Goal: Task Accomplishment & Management: Use online tool/utility

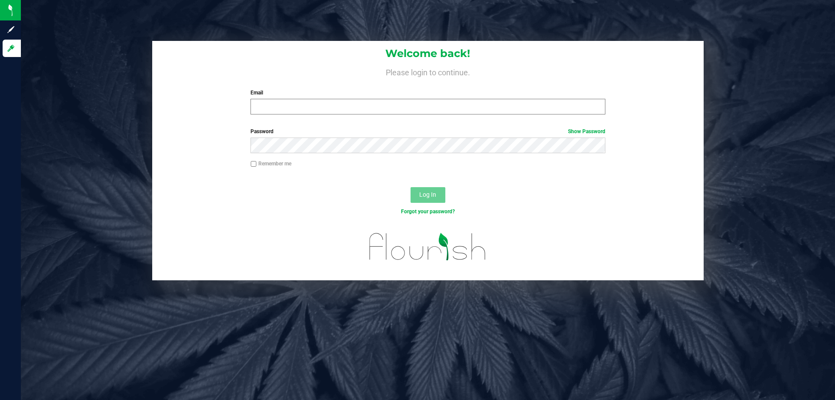
drag, startPoint x: 311, startPoint y: 115, endPoint x: 304, endPoint y: 112, distance: 7.0
click at [310, 115] on div "Welcome back! Please login to continue. Email Required Please format your email…" at bounding box center [428, 81] width 552 height 80
click at [299, 108] on input "Email" at bounding box center [428, 107] width 355 height 16
type input "[EMAIL_ADDRESS][DOMAIN_NAME]"
click at [411, 187] on button "Log In" at bounding box center [428, 195] width 35 height 16
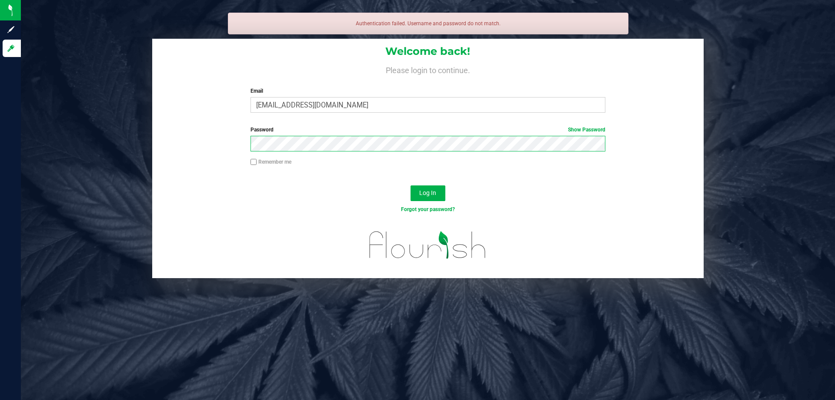
click at [411, 185] on button "Log In" at bounding box center [428, 193] width 35 height 16
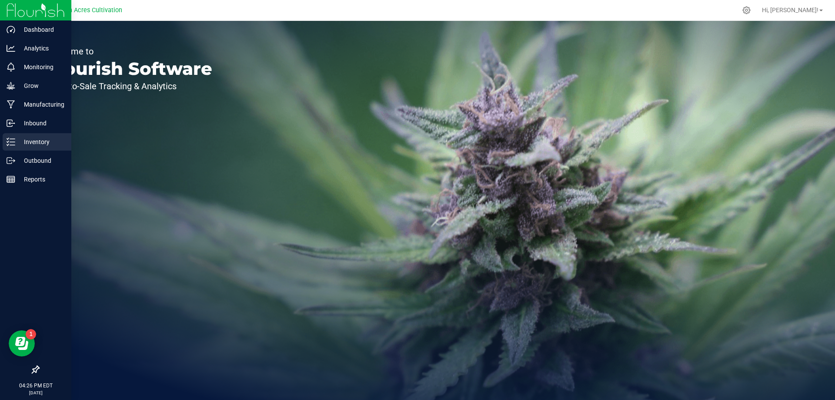
click at [30, 142] on p "Inventory" at bounding box center [41, 142] width 52 height 10
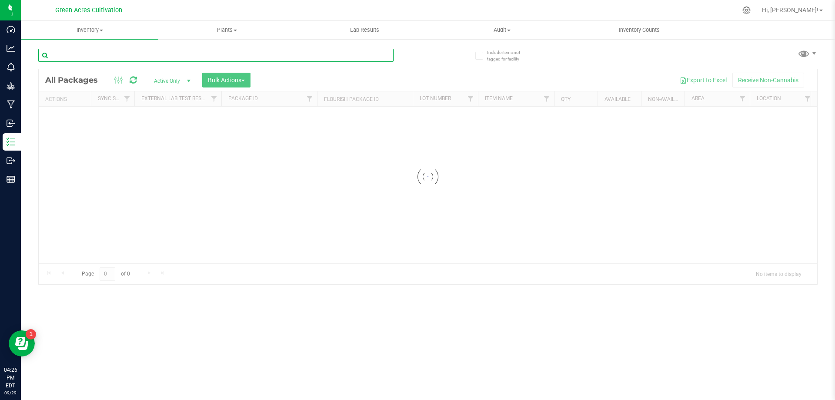
click at [127, 58] on input "text" at bounding box center [215, 55] width 355 height 13
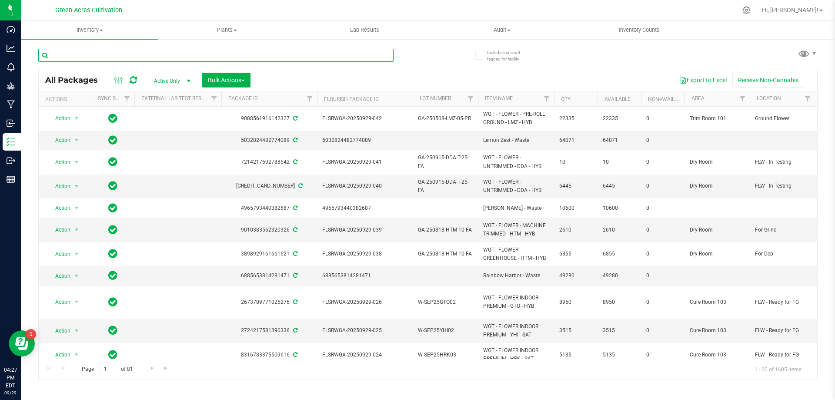
click at [100, 56] on input "text" at bounding box center [215, 55] width 355 height 13
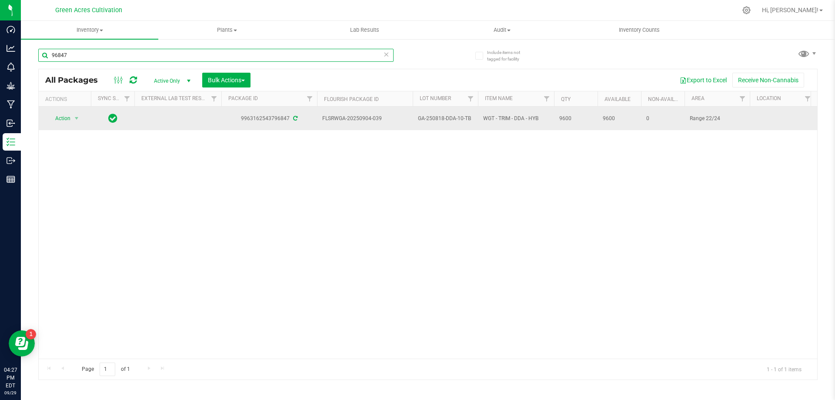
type input "96847"
click at [60, 119] on span "Action" at bounding box center [58, 118] width 23 height 12
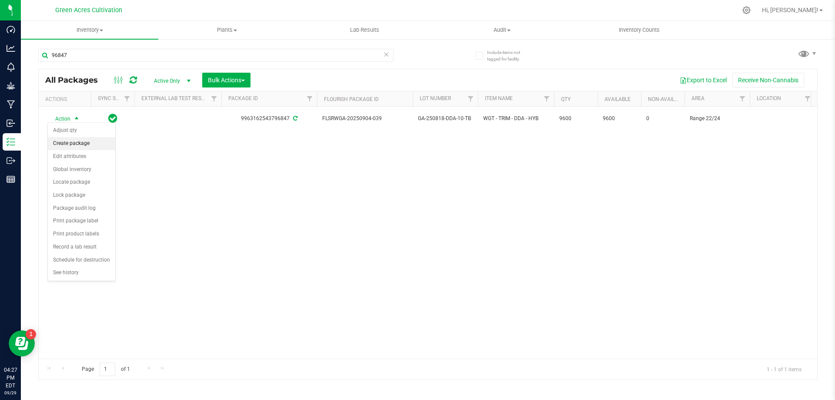
click at [67, 141] on li "Create package" at bounding box center [81, 143] width 67 height 13
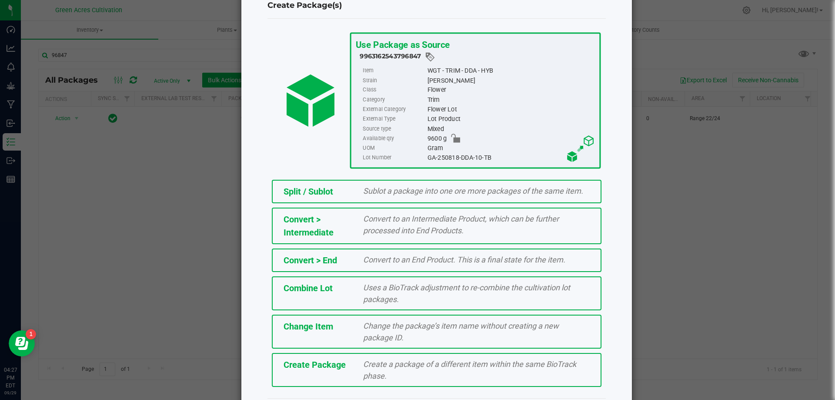
scroll to position [54, 0]
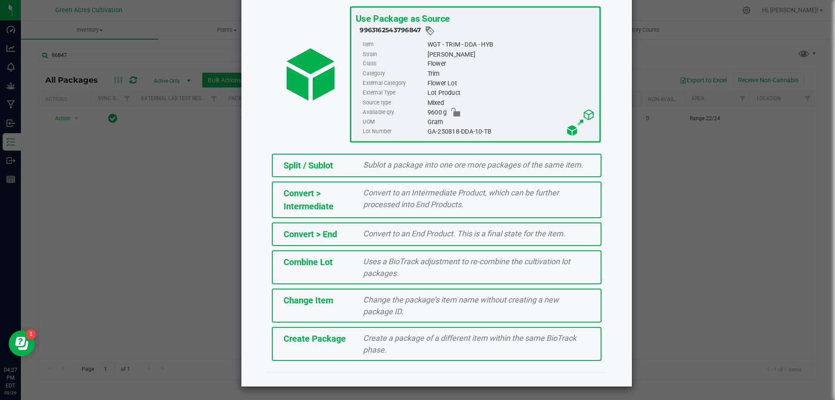
click at [325, 337] on span "Create Package" at bounding box center [315, 338] width 62 height 10
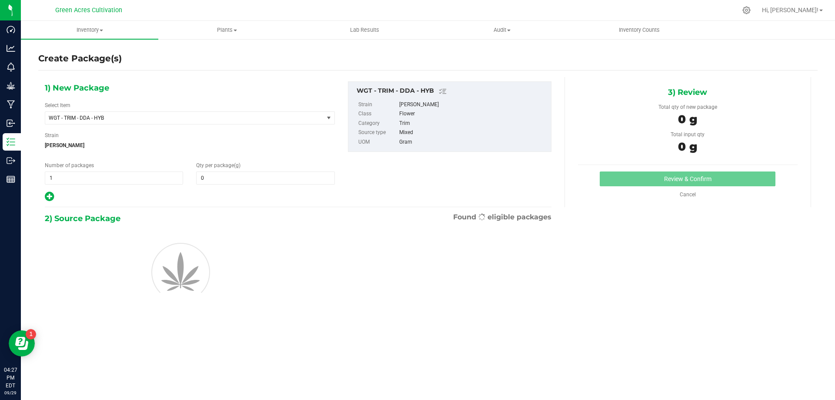
type input "0.0000"
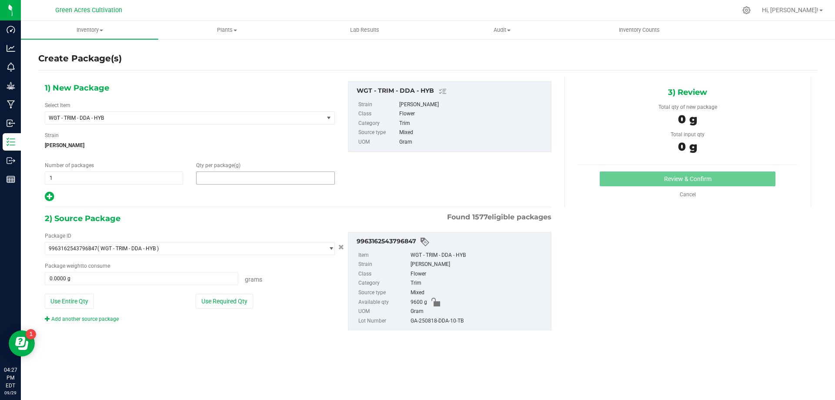
click at [243, 172] on span at bounding box center [265, 177] width 138 height 13
type input "10"
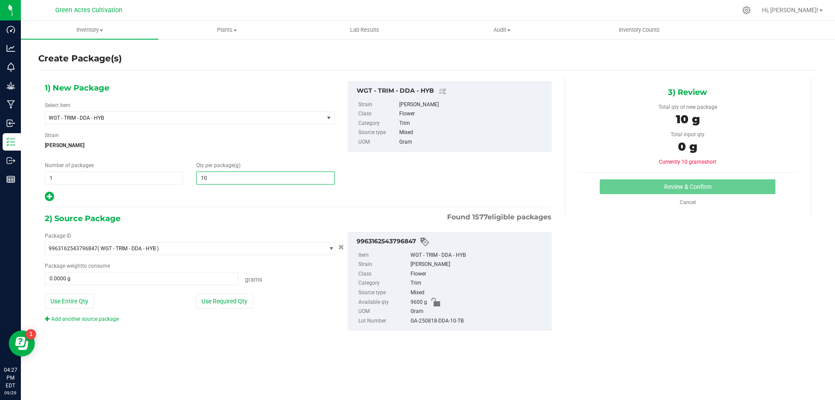
type input "10.0000"
click at [234, 197] on div at bounding box center [190, 196] width 290 height 11
click at [219, 297] on button "Use Required Qty" at bounding box center [224, 301] width 57 height 15
type input "10.0000 g"
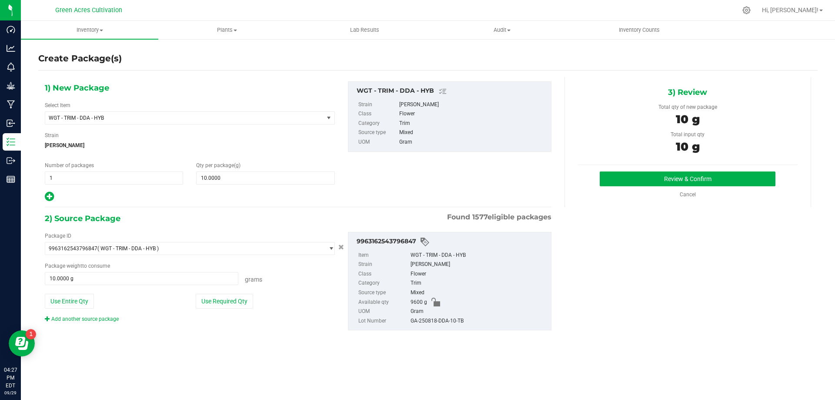
click at [429, 323] on div "GA-250818-DDA-10-TB" at bounding box center [479, 321] width 136 height 10
copy div "GA-250818-DDA-10-TB"
click at [535, 283] on div "Trim" at bounding box center [479, 283] width 136 height 10
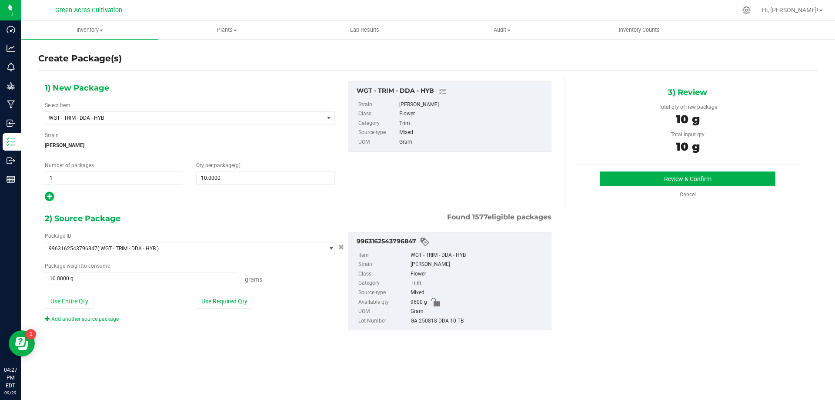
click at [621, 187] on div "Review & Confirm Cancel" at bounding box center [688, 184] width 220 height 27
click at [620, 178] on button "Review & Confirm" at bounding box center [688, 178] width 176 height 15
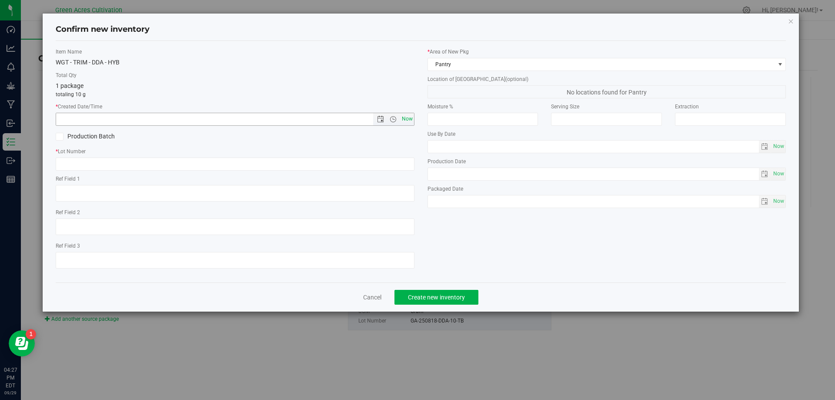
click at [410, 118] on span "Now" at bounding box center [407, 119] width 15 height 13
type input "[DATE] 4:27 PM"
click at [388, 155] on label "* Lot Number" at bounding box center [235, 151] width 359 height 8
click at [385, 164] on input "text" at bounding box center [235, 163] width 359 height 13
paste input "GA-250818-DDA-10-TB"
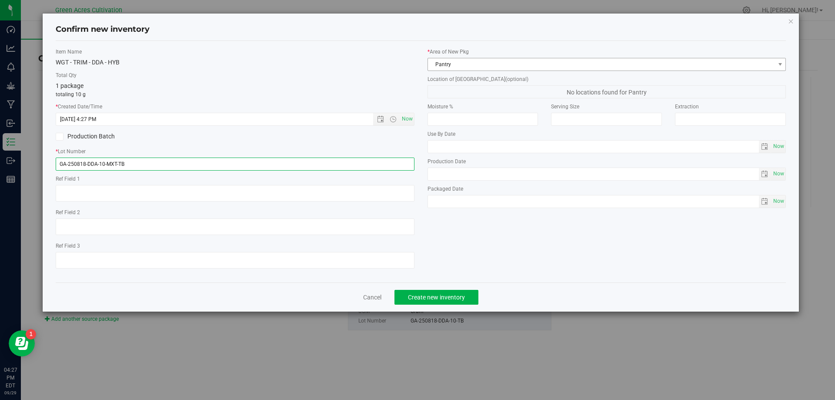
type input "GA-250818-DDA-10-MXT-TB"
click at [506, 67] on span "Pantry" at bounding box center [601, 64] width 347 height 12
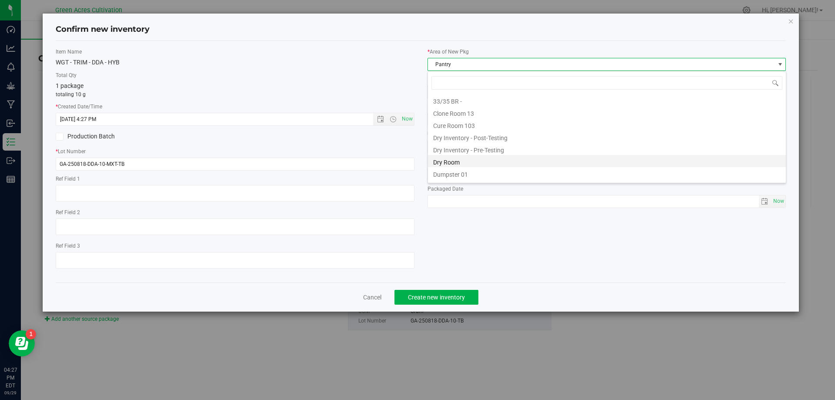
click at [470, 158] on li "Dry Room" at bounding box center [607, 161] width 358 height 12
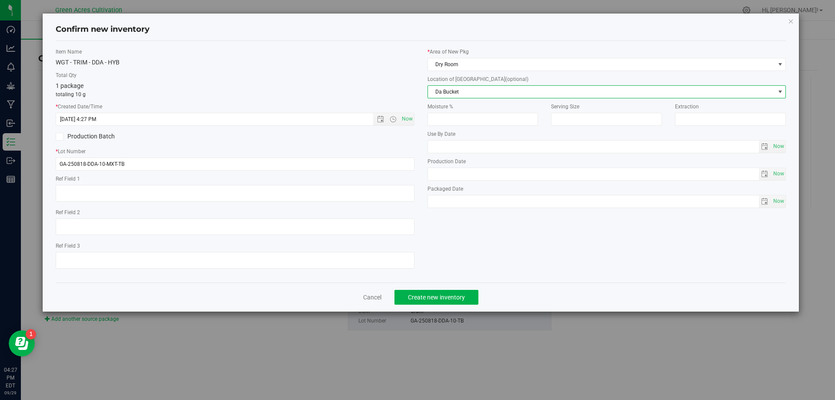
click at [478, 90] on span "Da Bucket" at bounding box center [601, 92] width 347 height 12
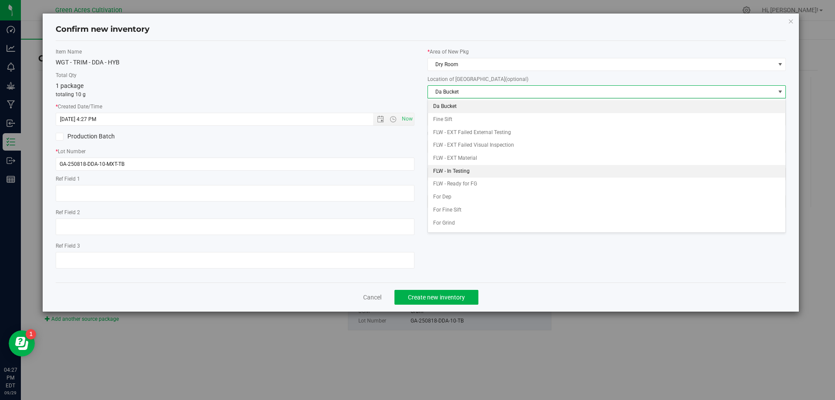
click at [472, 167] on li "FLW - In Testing" at bounding box center [607, 171] width 358 height 13
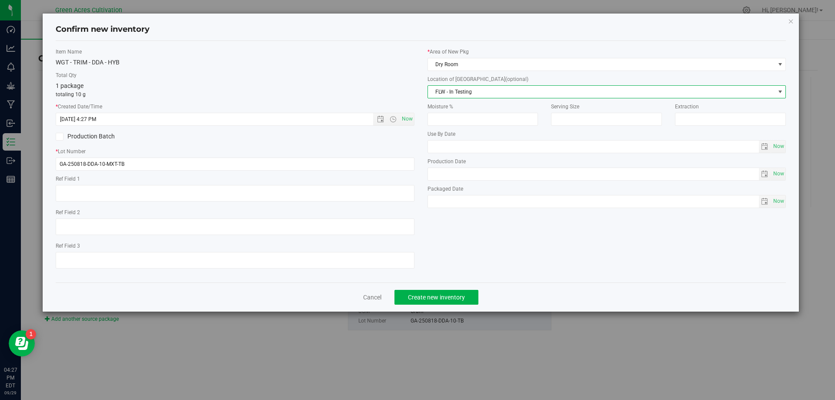
click at [149, 151] on label "* Lot Number" at bounding box center [235, 151] width 359 height 8
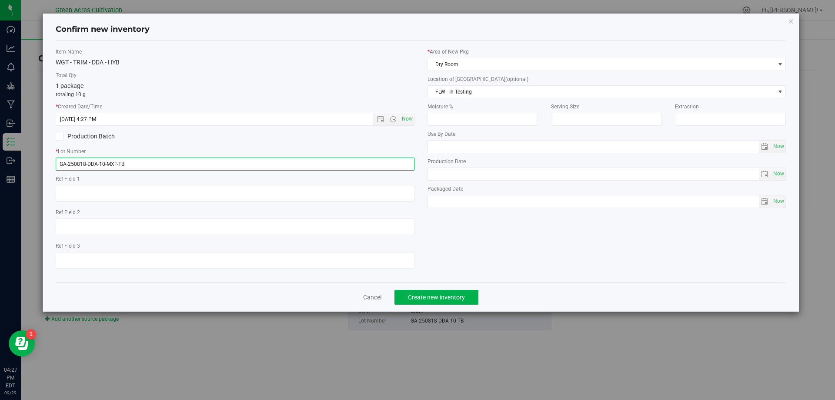
click at [152, 170] on input "GA-250818-DDA-10-MXT-TB" at bounding box center [235, 163] width 359 height 13
click at [430, 297] on span "Create new inventory" at bounding box center [436, 297] width 57 height 7
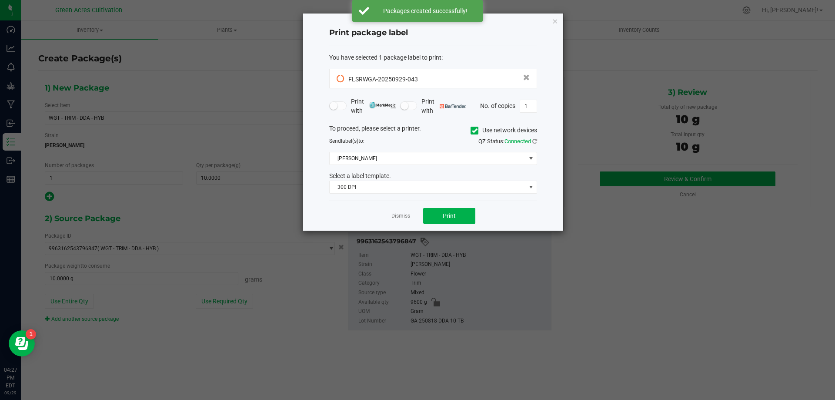
click at [478, 128] on label "Use network devices" at bounding box center [504, 130] width 67 height 9
click at [0, 0] on input "Use network devices" at bounding box center [0, 0] width 0 height 0
click at [438, 153] on span at bounding box center [428, 158] width 196 height 12
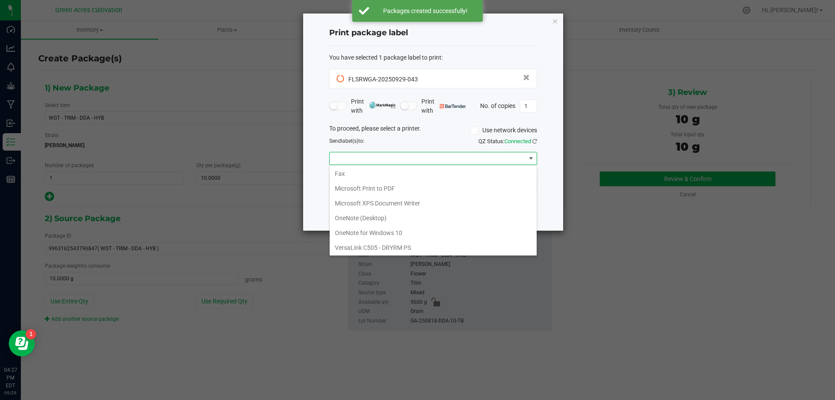
scroll to position [31, 0]
click at [359, 244] on ZPL "ZDesigner ZD420-203dpi ZPL" at bounding box center [433, 246] width 207 height 15
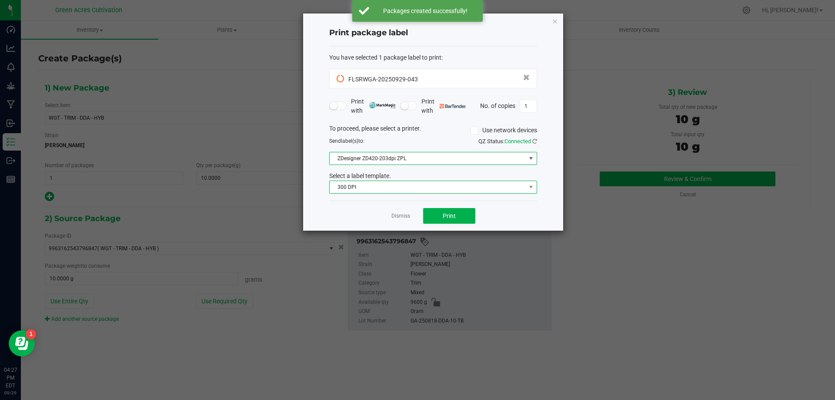
click at [365, 182] on span "300 DPI" at bounding box center [428, 187] width 196 height 12
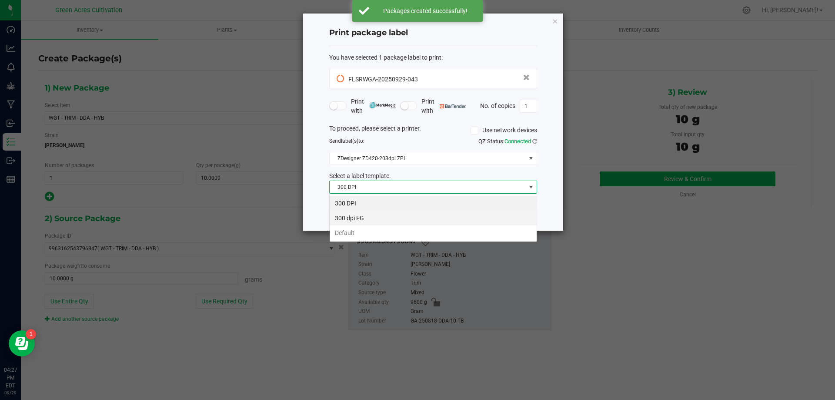
scroll to position [13, 208]
click at [350, 238] on li "Default" at bounding box center [433, 232] width 207 height 15
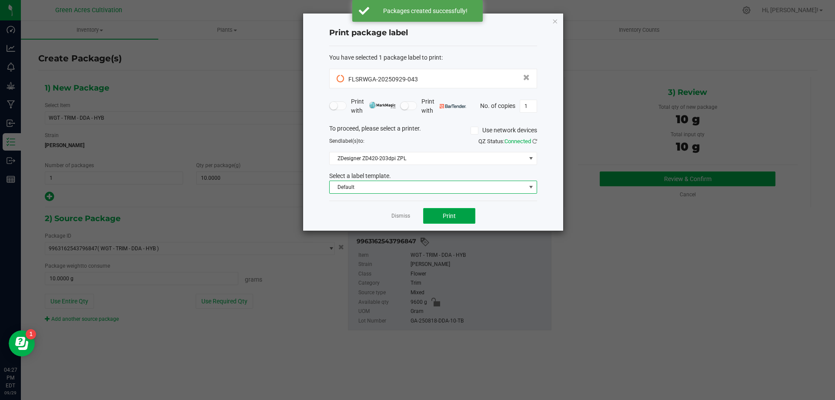
click at [468, 213] on button "Print" at bounding box center [449, 216] width 52 height 16
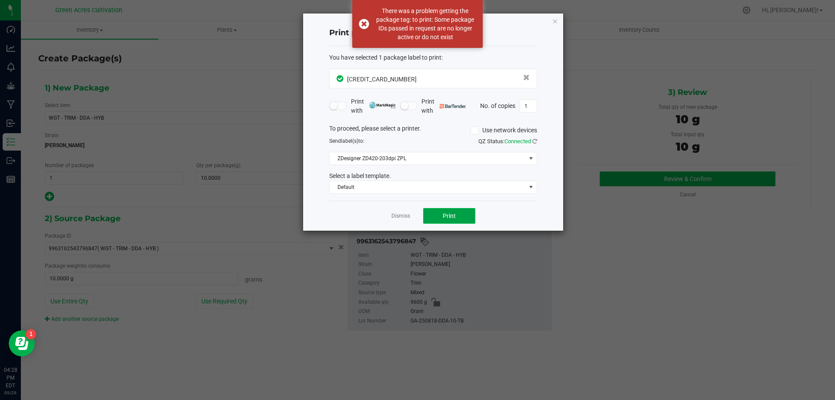
click at [445, 213] on span "Print" at bounding box center [449, 215] width 13 height 7
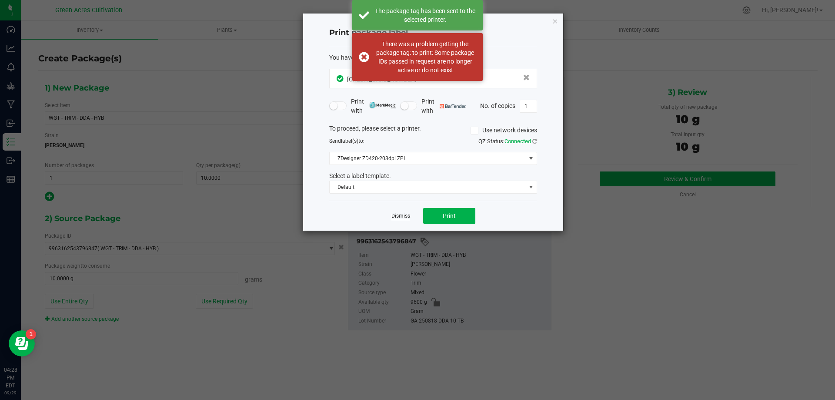
click at [407, 220] on link "Dismiss" at bounding box center [400, 215] width 19 height 7
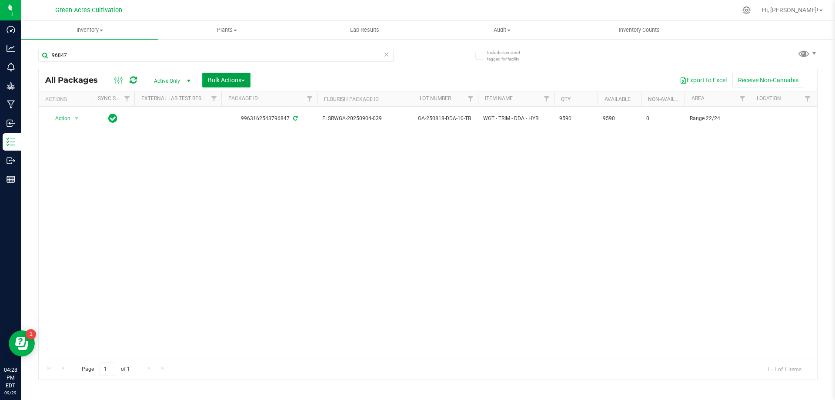
click at [224, 84] on button "Bulk Actions" at bounding box center [226, 80] width 48 height 15
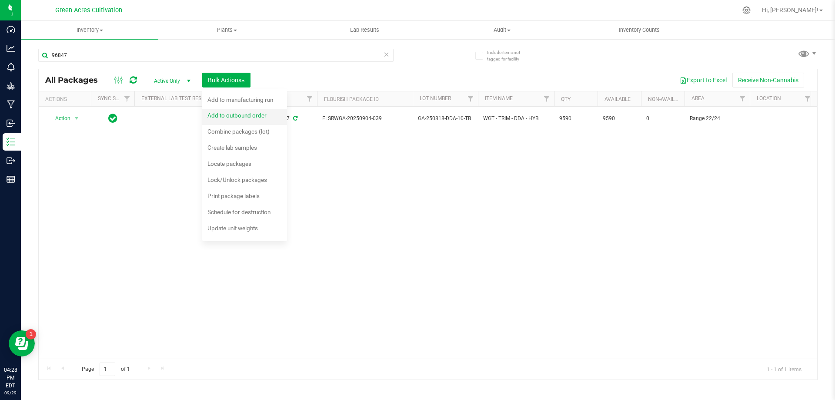
click at [220, 117] on span "Add to outbound order" at bounding box center [236, 115] width 59 height 7
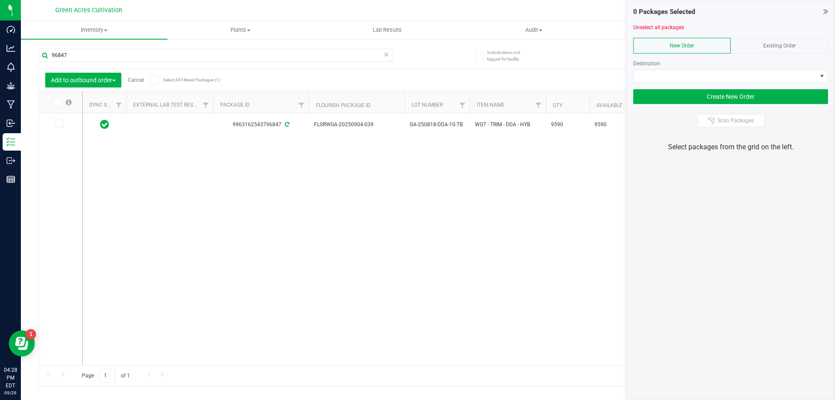
click at [136, 82] on link "Cancel" at bounding box center [136, 80] width 16 height 6
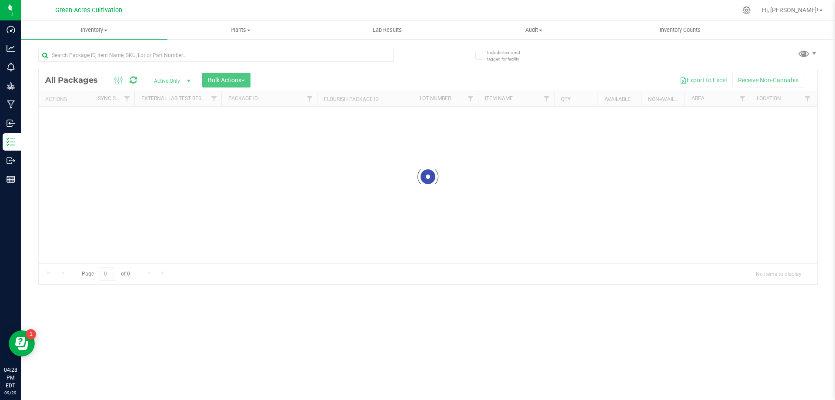
click at [201, 155] on div at bounding box center [428, 176] width 779 height 215
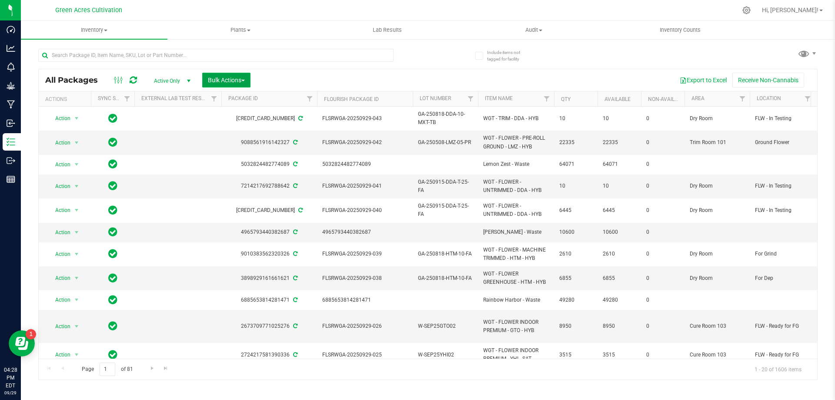
click at [230, 82] on span "Bulk Actions" at bounding box center [226, 80] width 37 height 7
click at [248, 150] on span "Create lab samples" at bounding box center [232, 147] width 50 height 7
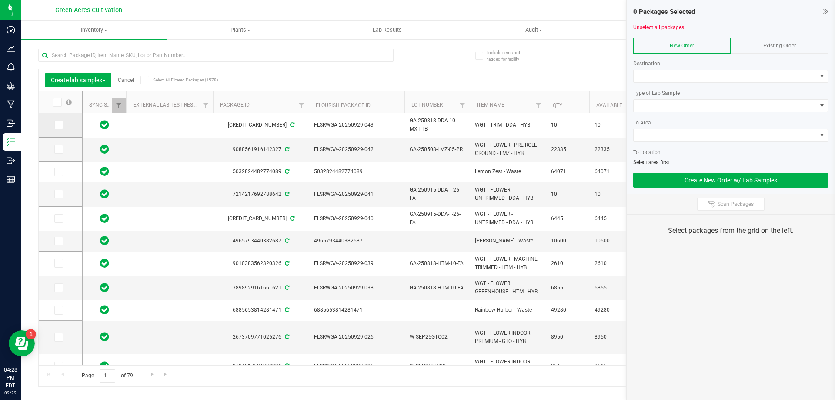
drag, startPoint x: 67, startPoint y: 127, endPoint x: 62, endPoint y: 126, distance: 5.4
click at [67, 127] on td at bounding box center [60, 125] width 43 height 24
click at [60, 125] on icon at bounding box center [58, 125] width 6 height 0
click at [0, 0] on input "checkbox" at bounding box center [0, 0] width 0 height 0
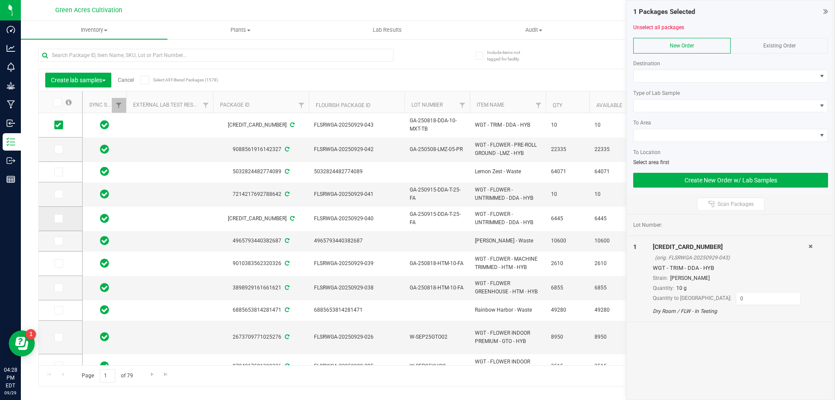
click at [62, 217] on span at bounding box center [58, 218] width 9 height 9
click at [0, 0] on input "checkbox" at bounding box center [0, 0] width 0 height 0
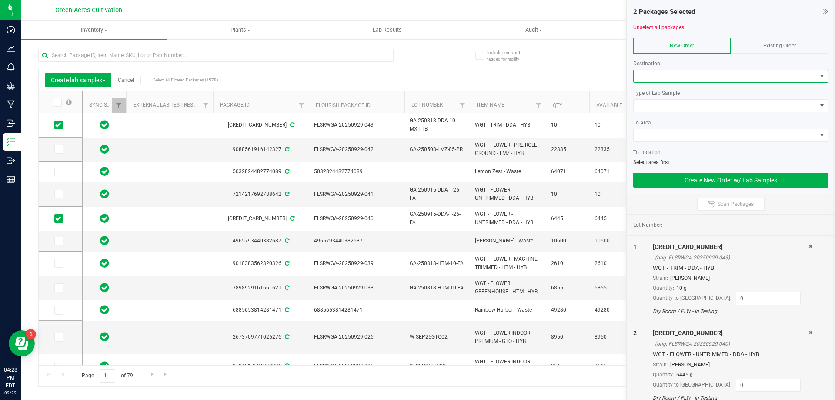
click at [706, 80] on span at bounding box center [725, 76] width 183 height 12
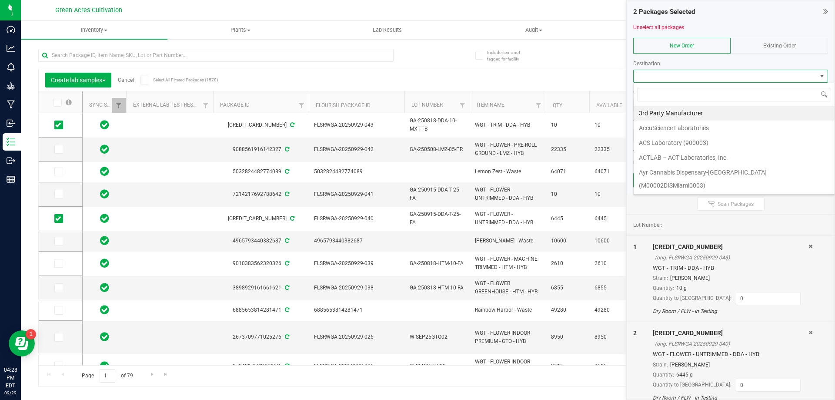
scroll to position [13, 195]
type input "method"
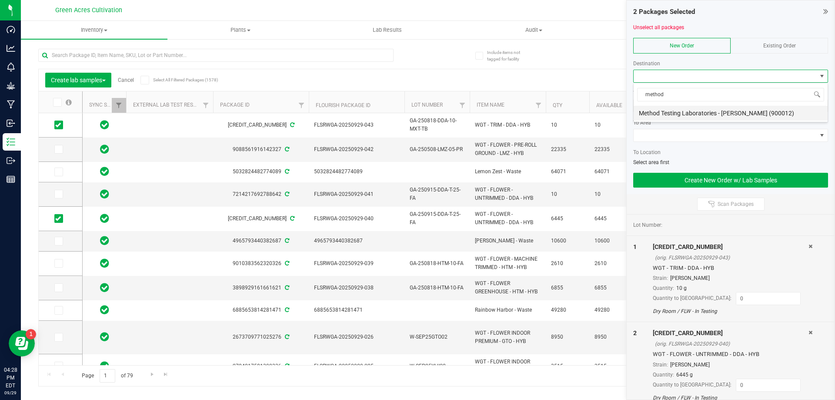
click at [694, 117] on li "Method Testing Laboratories - [PERSON_NAME] (900012)" at bounding box center [731, 113] width 194 height 15
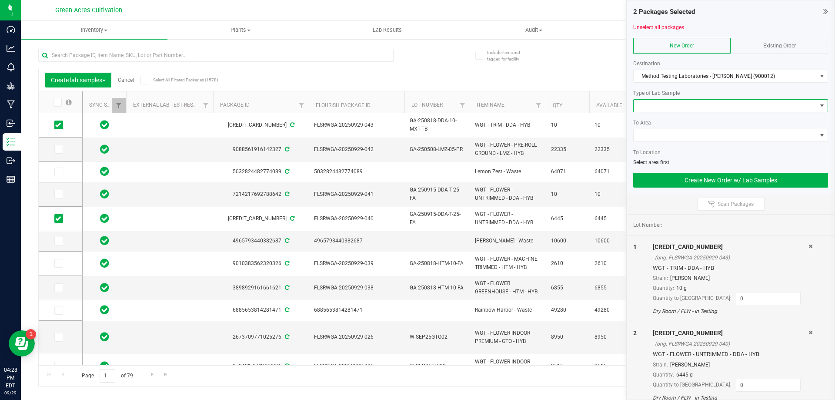
click at [667, 104] on span at bounding box center [725, 106] width 183 height 12
click at [676, 133] on li "R&D Sample" at bounding box center [731, 136] width 194 height 15
click at [668, 124] on div "To Area" at bounding box center [730, 123] width 195 height 8
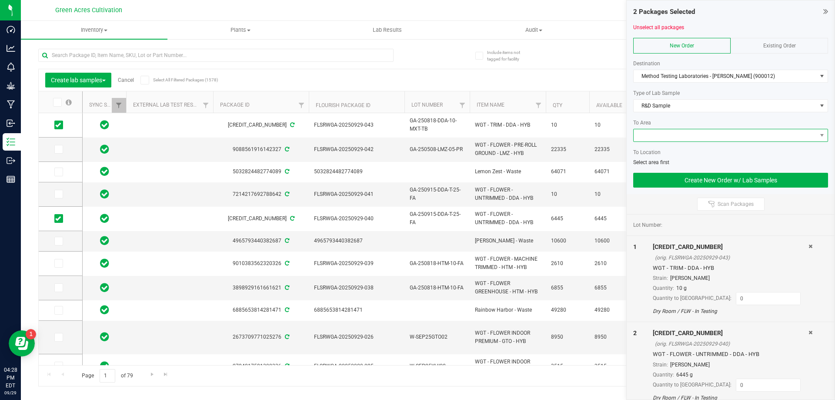
click at [668, 132] on span at bounding box center [725, 135] width 183 height 12
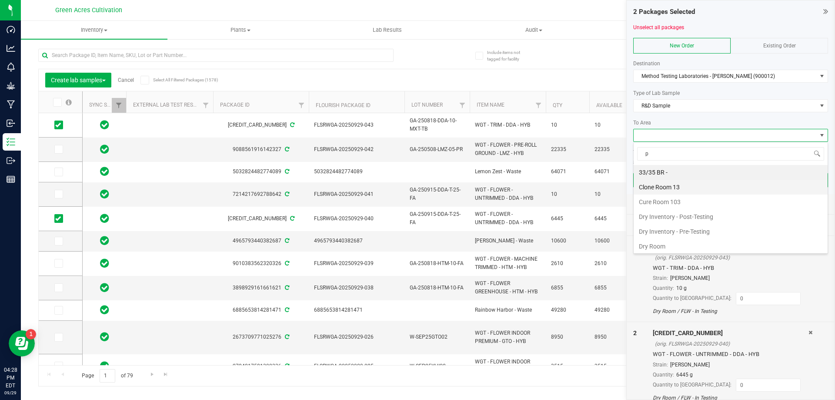
type input "pa"
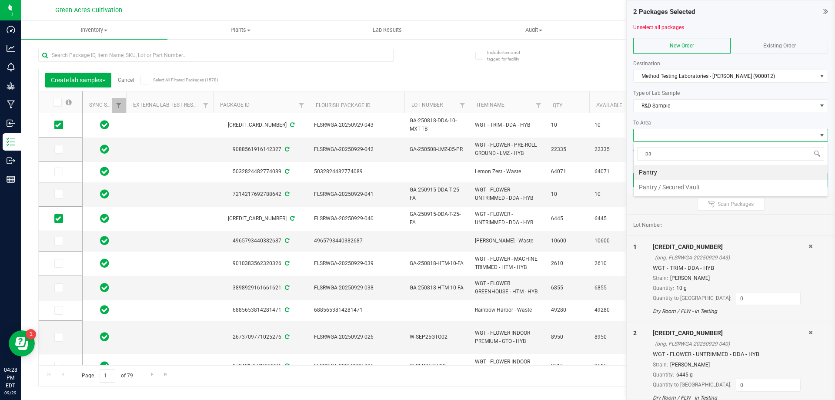
click at [675, 186] on li "Pantry / Secured Vault" at bounding box center [731, 187] width 194 height 15
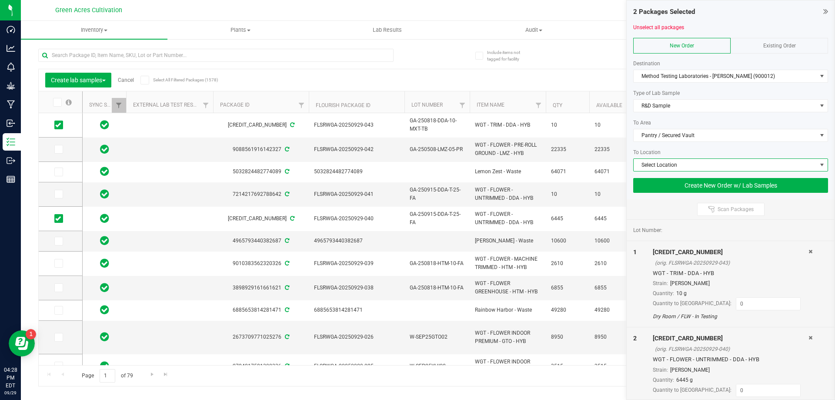
click at [677, 166] on span "Select Location" at bounding box center [725, 165] width 183 height 12
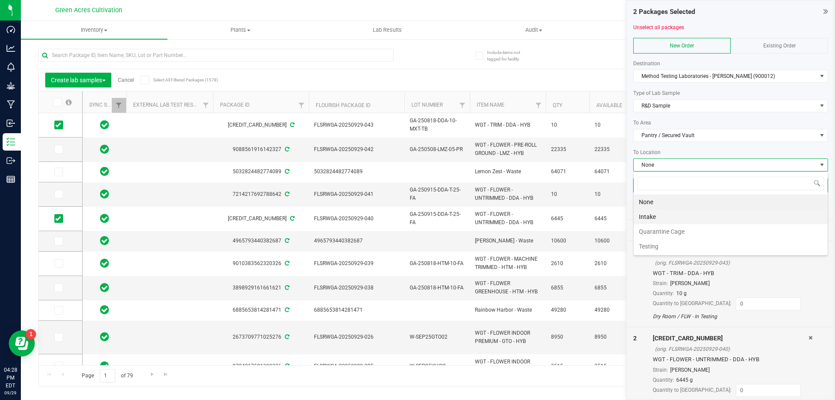
click at [674, 220] on li "Intake" at bounding box center [731, 216] width 194 height 15
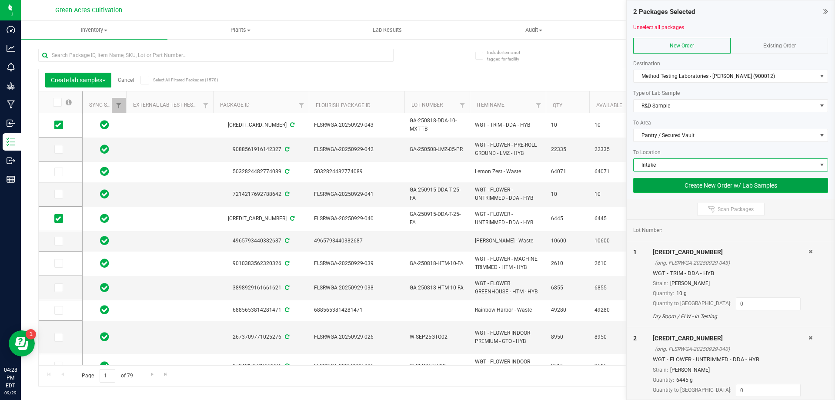
click at [678, 191] on button "Create New Order w/ Lab Samples" at bounding box center [730, 185] width 195 height 15
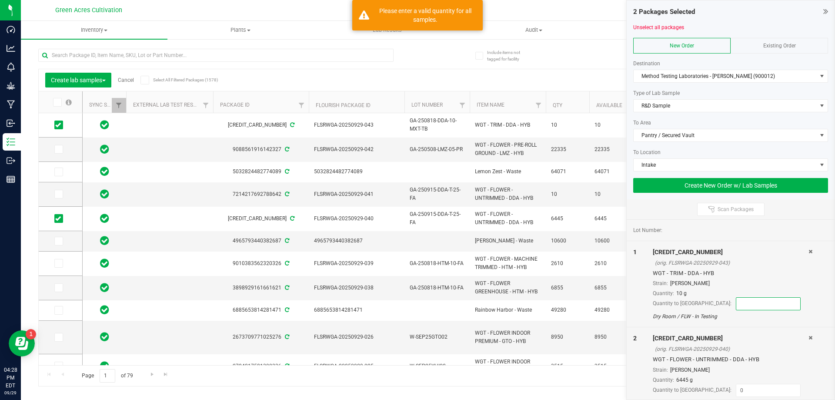
click at [736, 305] on input at bounding box center [768, 304] width 64 height 12
type input "8"
type input "10"
click at [736, 301] on input "8" at bounding box center [768, 304] width 64 height 12
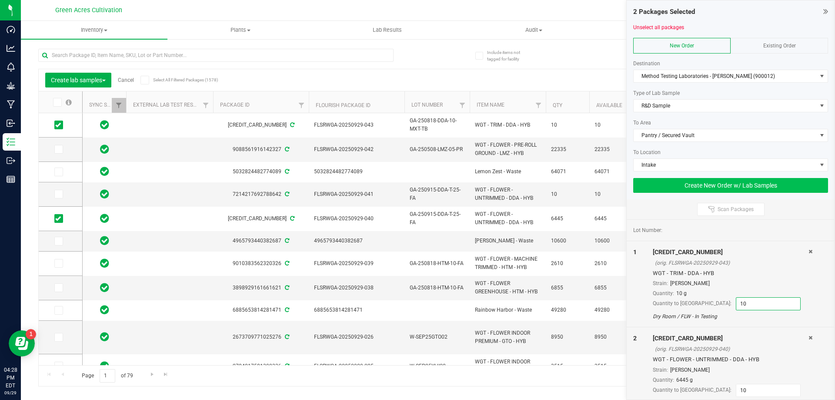
type input "10"
click at [685, 191] on button "Create New Order w/ Lab Samples" at bounding box center [730, 185] width 195 height 15
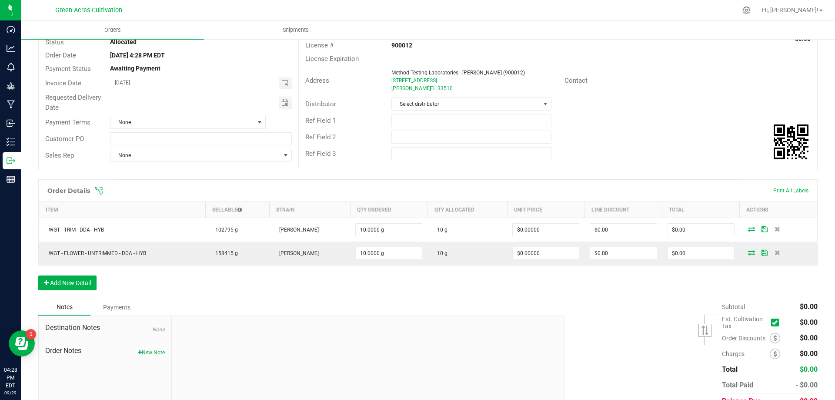
scroll to position [113, 0]
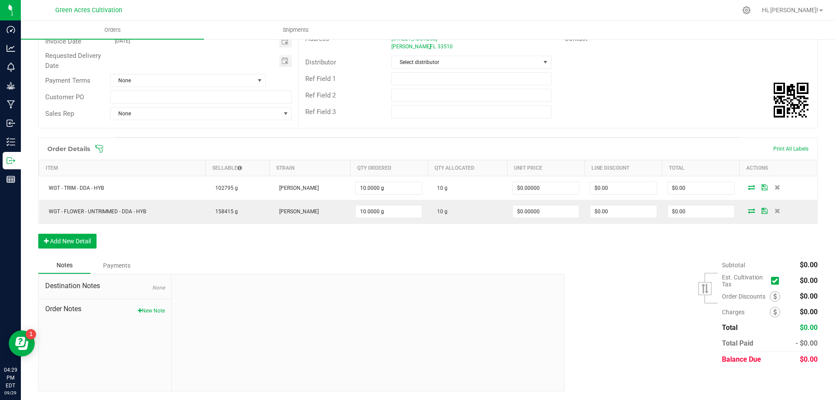
click at [145, 306] on div "Order Notes New Note" at bounding box center [105, 306] width 120 height 15
click at [146, 310] on button "New Note" at bounding box center [151, 311] width 27 height 8
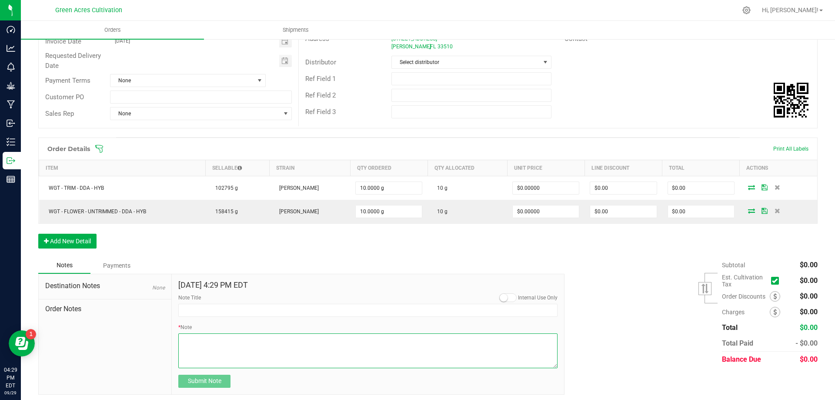
click at [211, 342] on textarea "* Note" at bounding box center [367, 350] width 379 height 35
type textarea "#025425/26"
click at [224, 381] on button "Submit Note" at bounding box center [204, 381] width 52 height 13
type input "[DATE] 16:29 PM EDT"
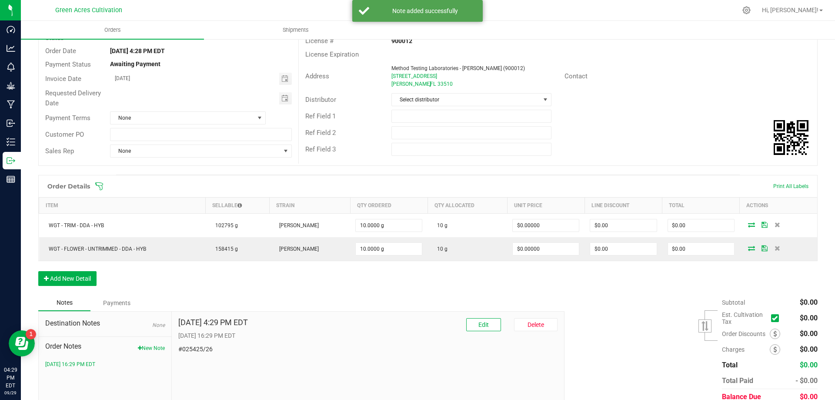
scroll to position [0, 0]
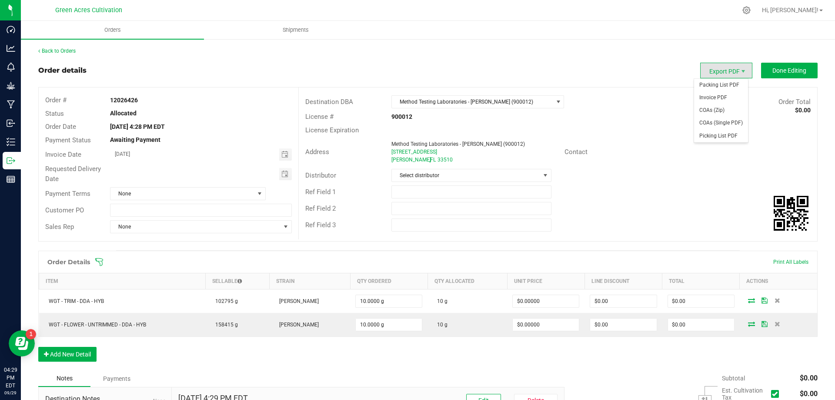
click at [721, 70] on span "Export PDF" at bounding box center [726, 71] width 52 height 16
click at [721, 82] on span "Packing List PDF" at bounding box center [721, 85] width 54 height 13
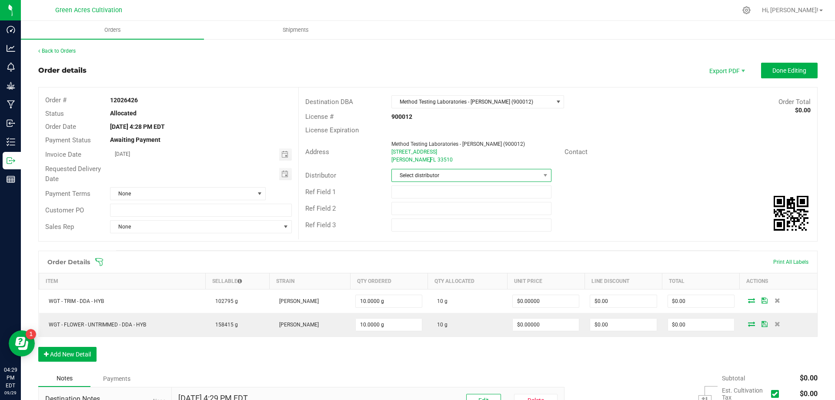
click at [434, 174] on span "Select distributor" at bounding box center [466, 175] width 148 height 12
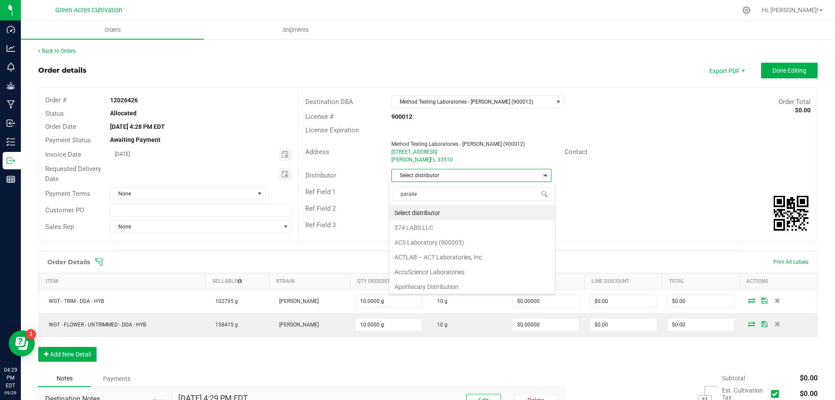
type input "parallel"
click at [454, 218] on li "Parallel - Wimauma" at bounding box center [467, 212] width 157 height 15
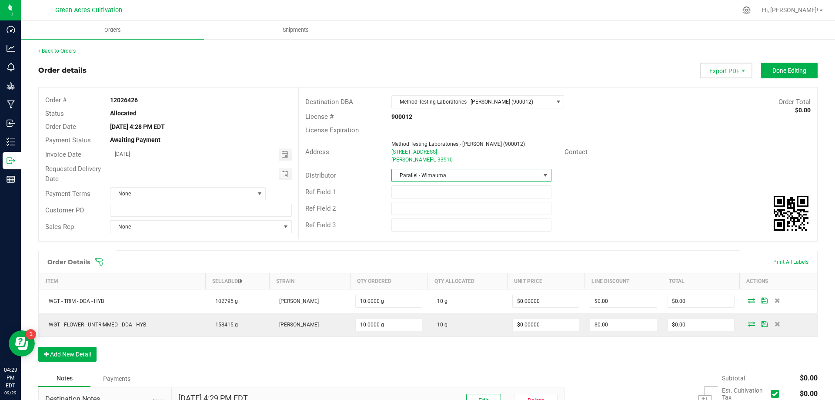
click at [721, 71] on span "Export PDF" at bounding box center [726, 71] width 52 height 16
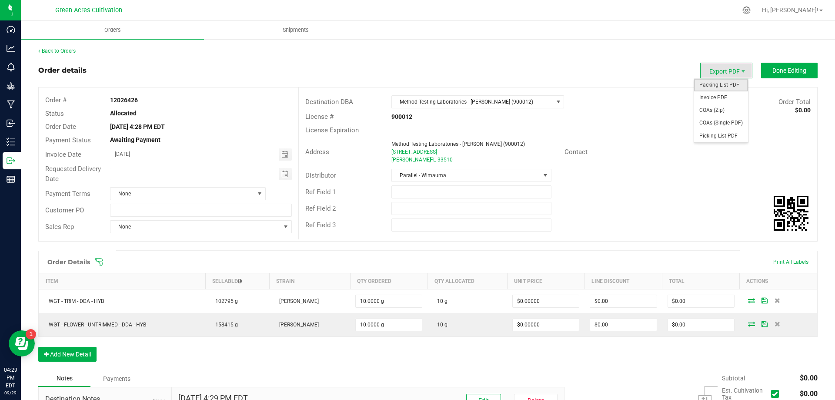
click at [717, 88] on span "Packing List PDF" at bounding box center [721, 85] width 54 height 13
click at [773, 70] on span "Done Editing" at bounding box center [790, 70] width 34 height 7
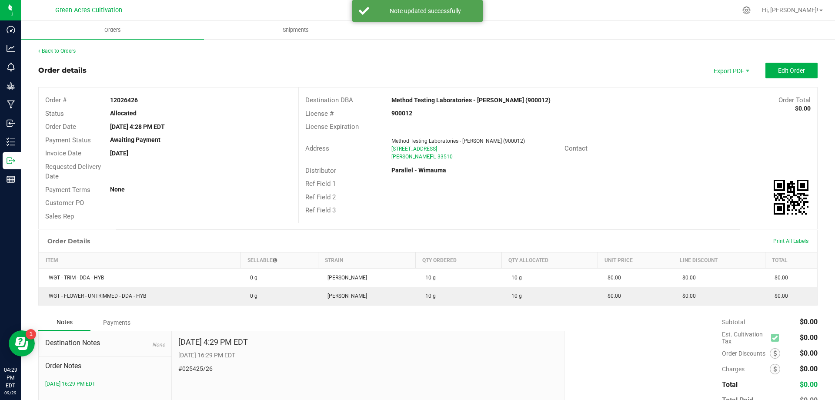
click at [122, 101] on strong "12026426" at bounding box center [124, 100] width 28 height 7
copy strong "12026426"
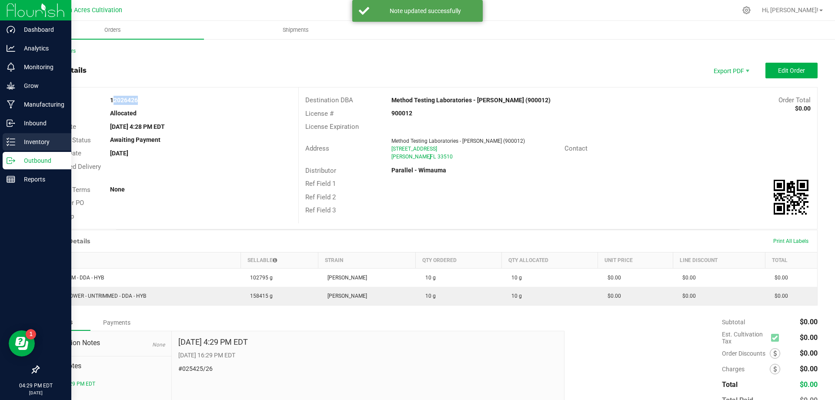
click at [8, 144] on icon at bounding box center [8, 144] width 2 height 1
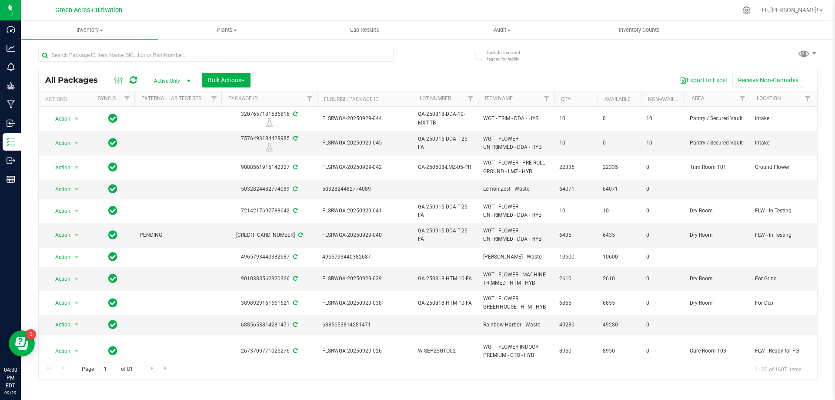
click at [212, 88] on div "All Packages Active Only Active Only Lab Samples Locked All External Internal B…" at bounding box center [428, 80] width 779 height 22
click at [214, 83] on span "Bulk Actions" at bounding box center [226, 80] width 37 height 7
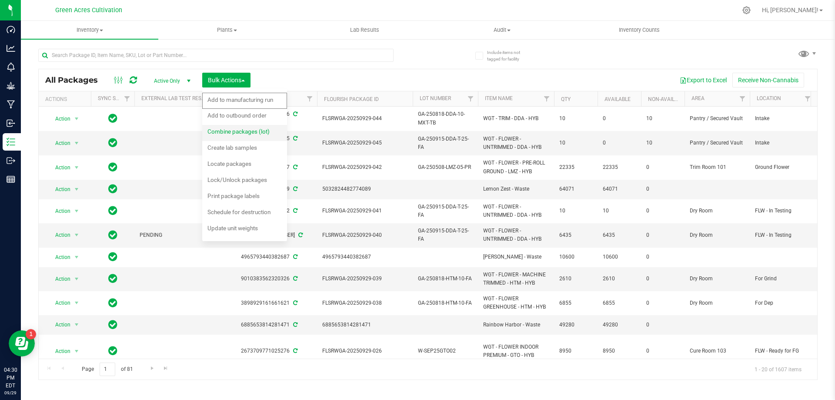
click at [236, 131] on span "Combine packages (lot)" at bounding box center [238, 131] width 62 height 7
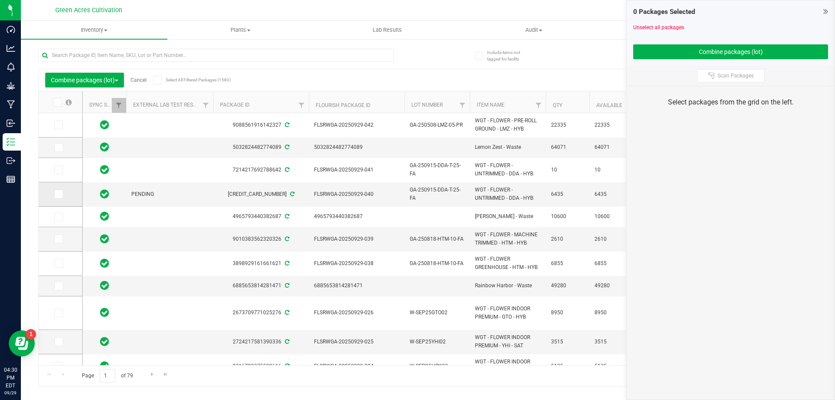
click at [64, 194] on label at bounding box center [60, 194] width 13 height 9
click at [0, 0] on input "checkbox" at bounding box center [0, 0] width 0 height 0
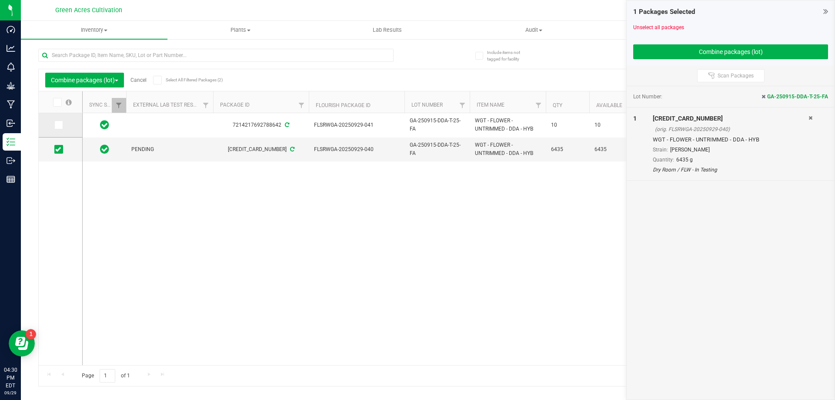
click at [55, 125] on icon at bounding box center [58, 125] width 6 height 0
click at [0, 0] on input "checkbox" at bounding box center [0, 0] width 0 height 0
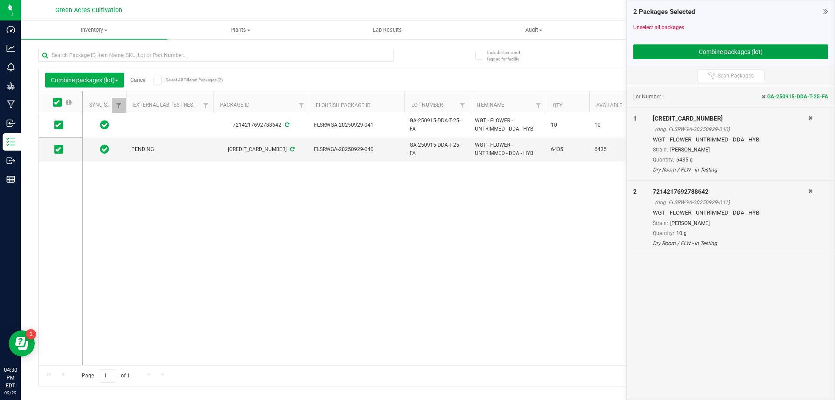
click at [687, 45] on button "Combine packages (lot)" at bounding box center [730, 51] width 195 height 15
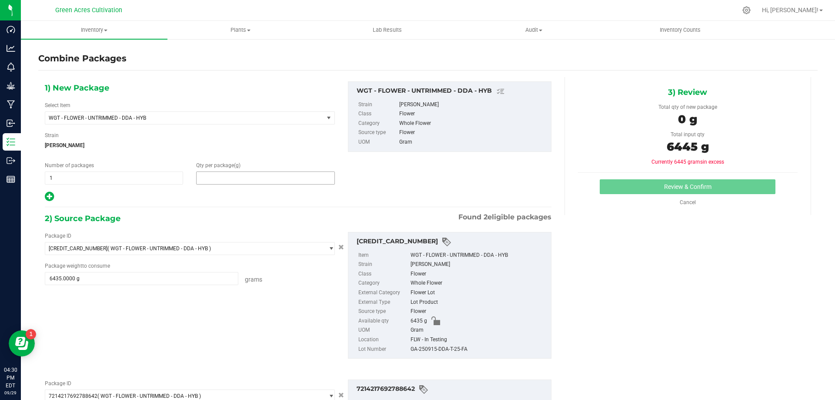
click at [227, 174] on span at bounding box center [265, 177] width 138 height 13
type input "6445"
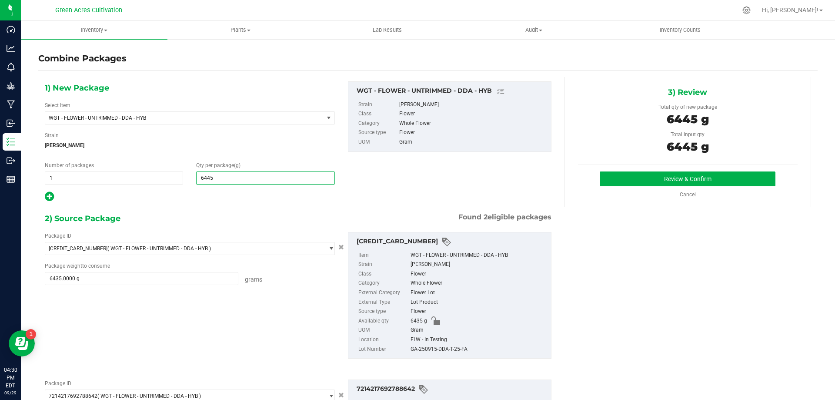
type input "6,445"
click at [428, 348] on div "GA-250915-DDA-T-25-FA" at bounding box center [479, 350] width 136 height 10
copy div "GA-250915-DDA-T-25-FA"
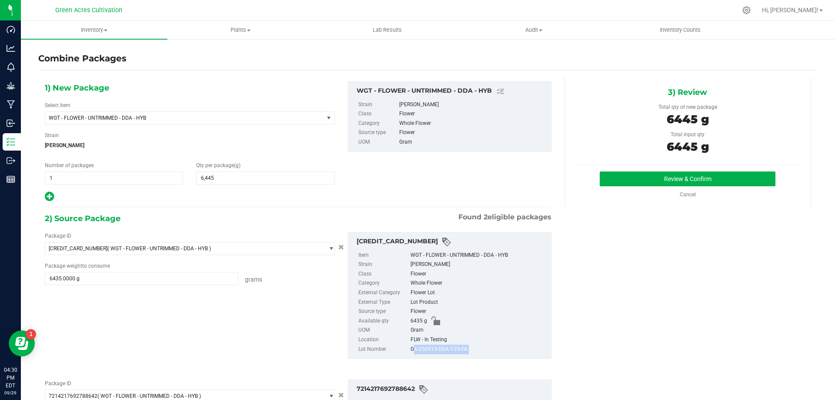
click at [595, 321] on div "1) New Package Select Item WGT - FLOWER - UNTRIMMED - DDA - HYB 007UP - Flower …" at bounding box center [428, 301] width 780 height 448
click at [651, 184] on button "Review & Confirm" at bounding box center [688, 178] width 176 height 15
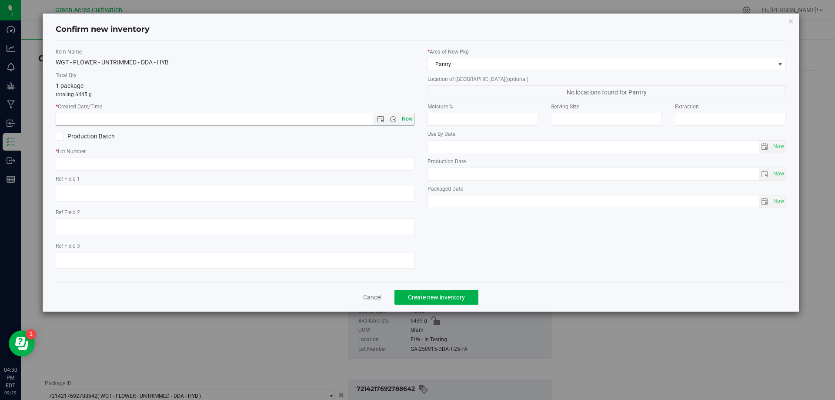
click at [409, 119] on span "Now" at bounding box center [407, 119] width 15 height 13
type input "[DATE] 4:30 PM"
click at [386, 166] on input "text" at bounding box center [235, 163] width 359 height 13
paste input "GA-250915-DDA-T-25-FA"
type input "GA-250915-DDA-T-25-FA"
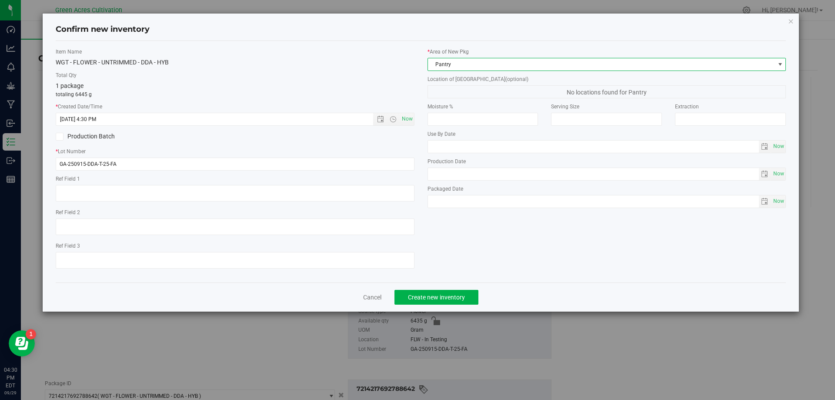
click at [472, 61] on span "Pantry" at bounding box center [601, 64] width 347 height 12
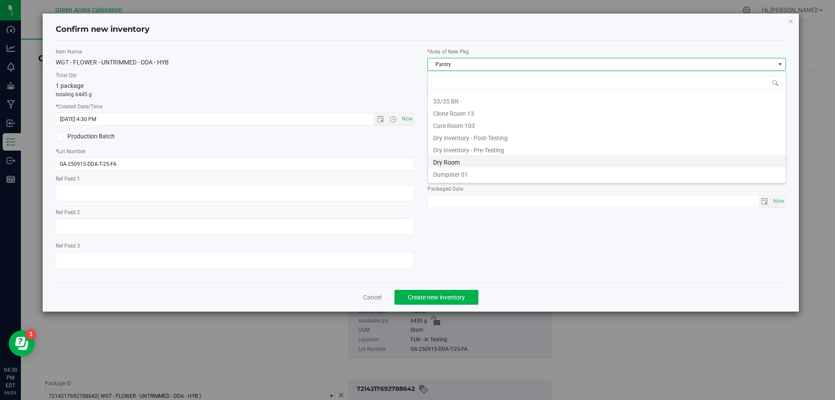
click at [453, 166] on li "Dry Room" at bounding box center [607, 161] width 358 height 12
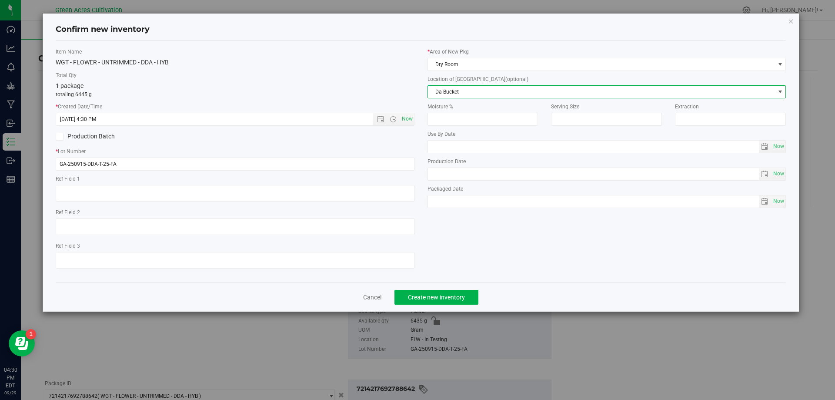
click at [472, 89] on span "Da Bucket" at bounding box center [601, 92] width 347 height 12
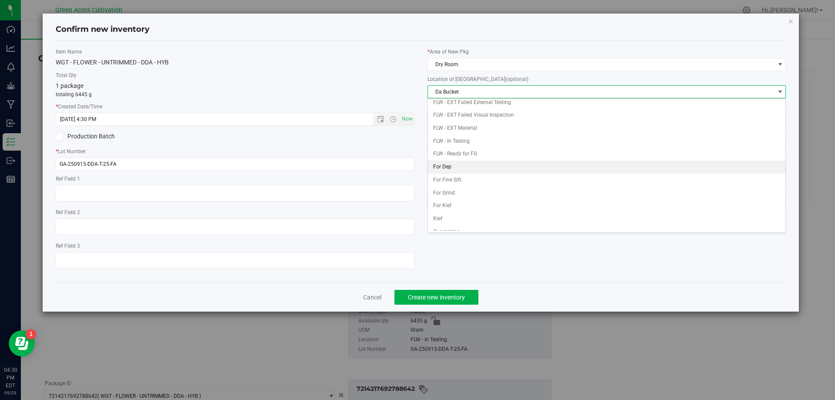
scroll to position [37, 0]
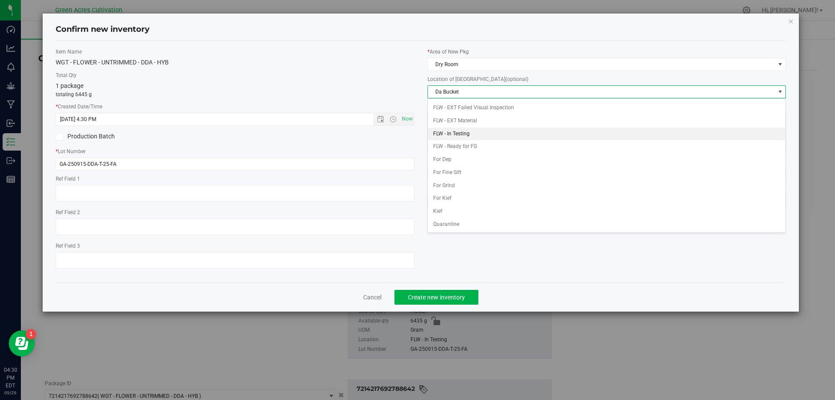
click at [453, 136] on li "FLW - In Testing" at bounding box center [607, 133] width 358 height 13
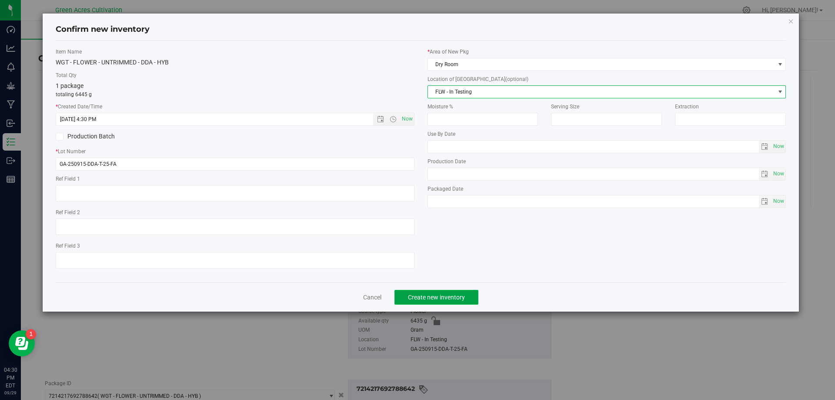
click at [448, 295] on span "Create new inventory" at bounding box center [436, 297] width 57 height 7
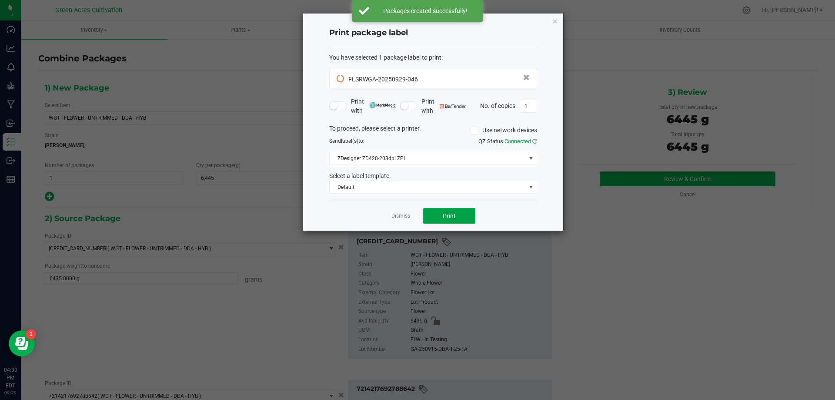
click at [452, 211] on button "Print" at bounding box center [449, 216] width 52 height 16
click at [455, 217] on span "Print" at bounding box center [449, 215] width 13 height 7
click at [398, 217] on link "Dismiss" at bounding box center [400, 215] width 19 height 7
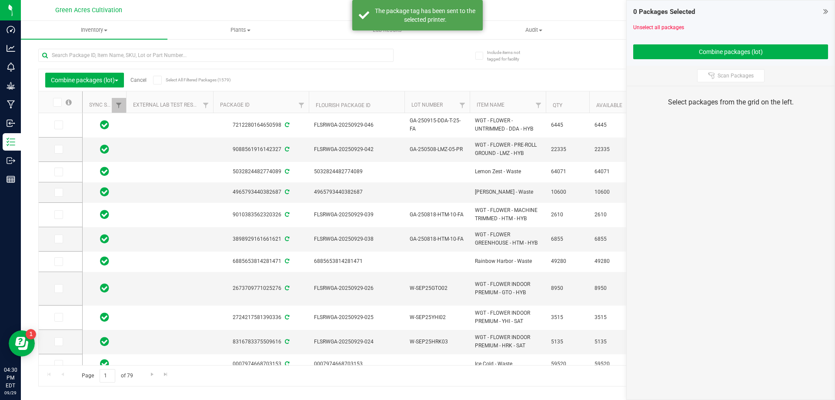
click at [142, 78] on link "Cancel" at bounding box center [138, 80] width 16 height 6
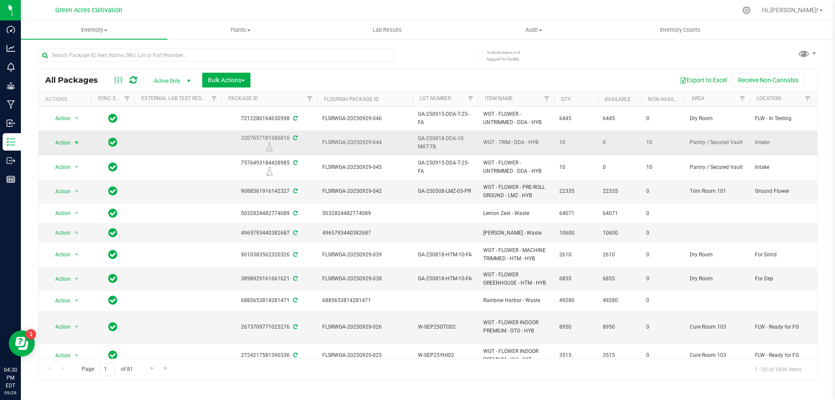
click at [57, 143] on span "Action" at bounding box center [58, 143] width 23 height 12
click at [80, 212] on li "Print package label" at bounding box center [76, 208] width 56 height 13
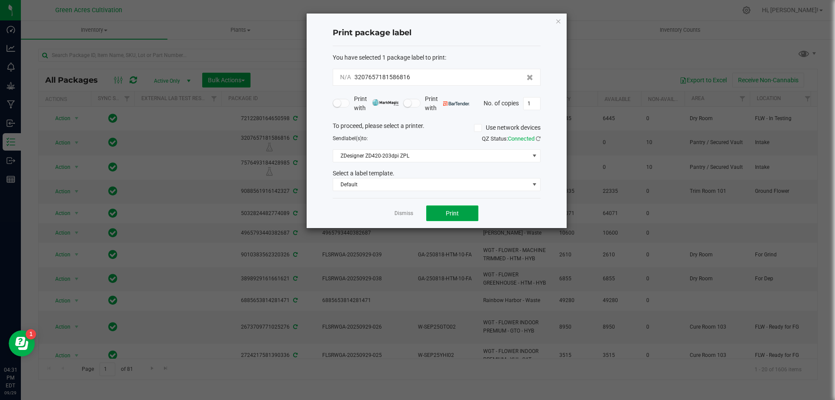
click at [471, 217] on button "Print" at bounding box center [452, 213] width 52 height 16
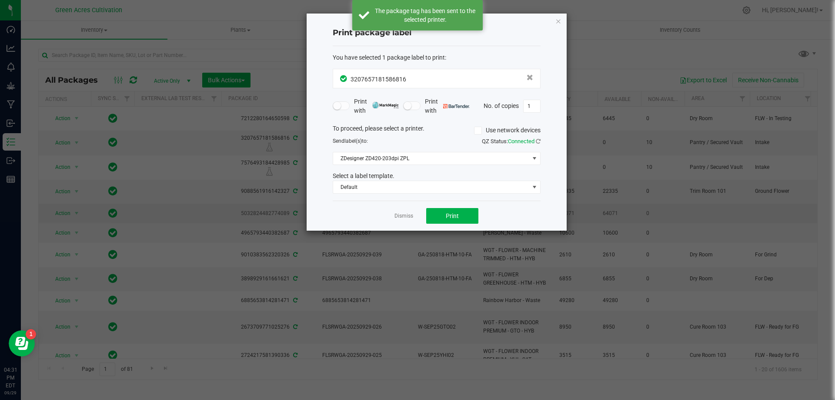
click at [400, 217] on link "Dismiss" at bounding box center [404, 215] width 19 height 7
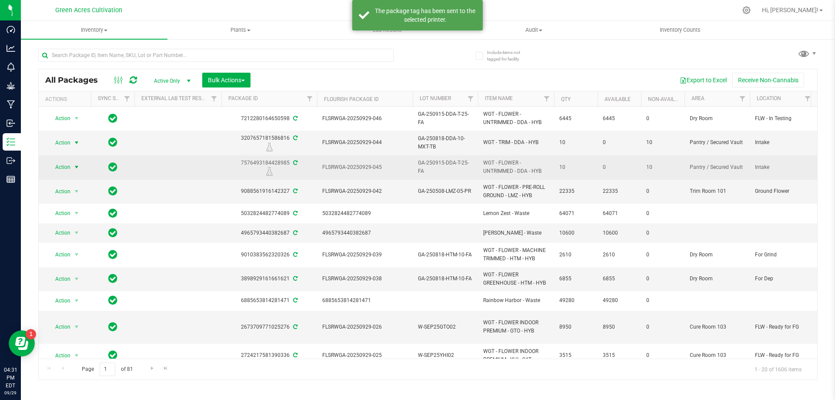
click at [57, 172] on span "Action" at bounding box center [58, 167] width 23 height 12
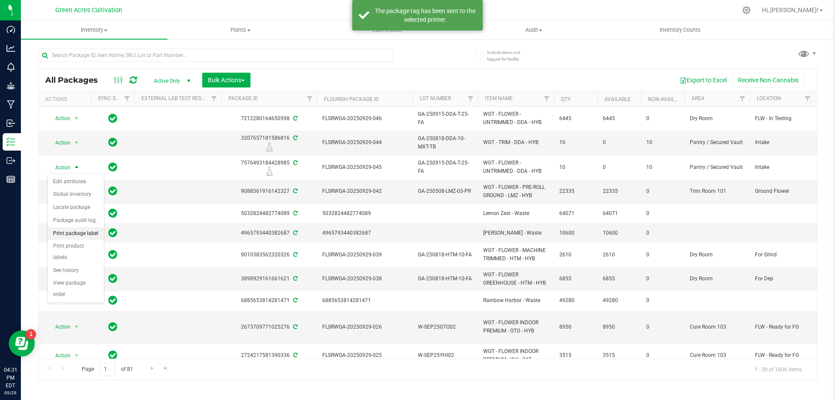
click at [81, 231] on li "Print package label" at bounding box center [76, 233] width 56 height 13
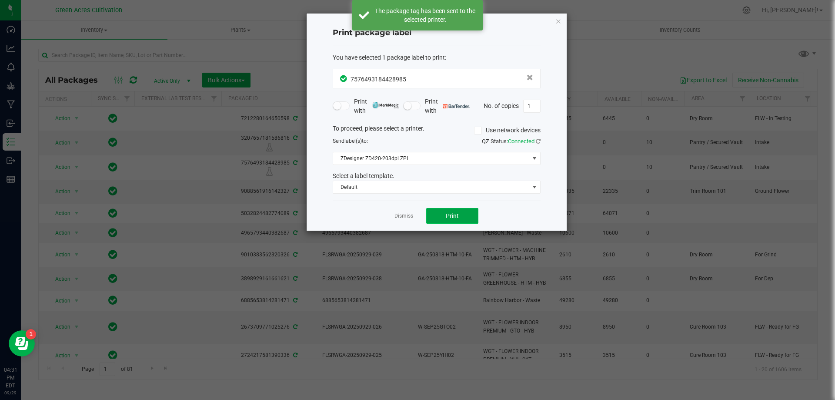
click at [448, 214] on span "Print" at bounding box center [452, 215] width 13 height 7
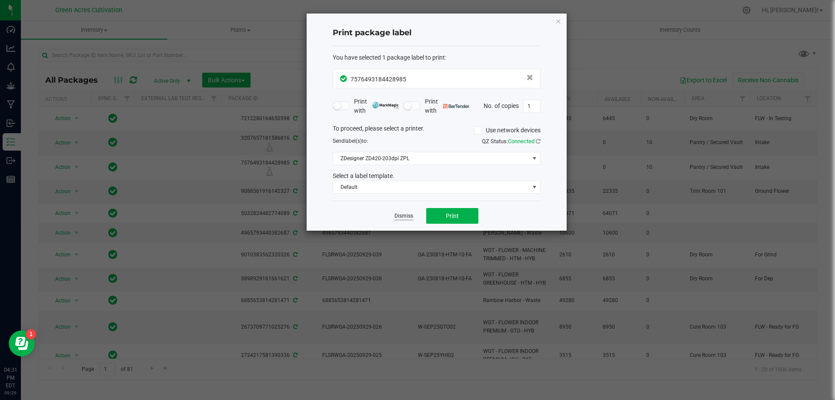
click at [403, 217] on link "Dismiss" at bounding box center [404, 215] width 19 height 7
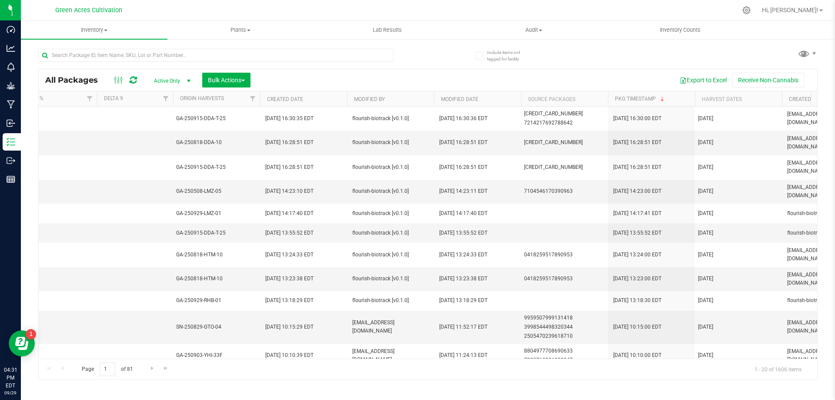
scroll to position [0, 1220]
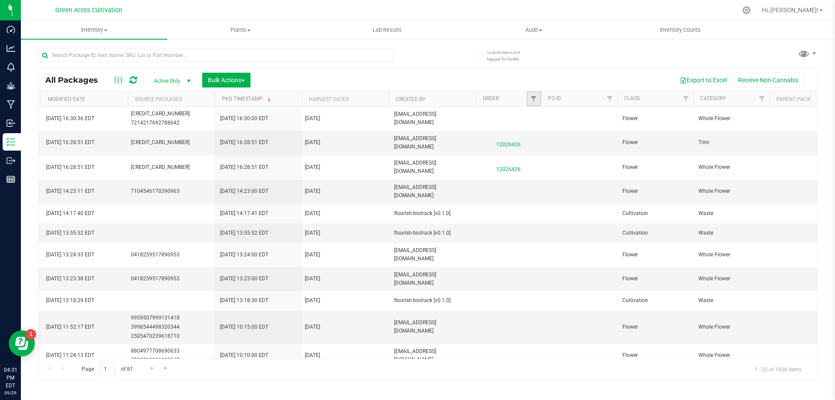
click at [527, 97] on link "Filter" at bounding box center [534, 98] width 14 height 15
click at [542, 116] on input at bounding box center [571, 118] width 79 height 13
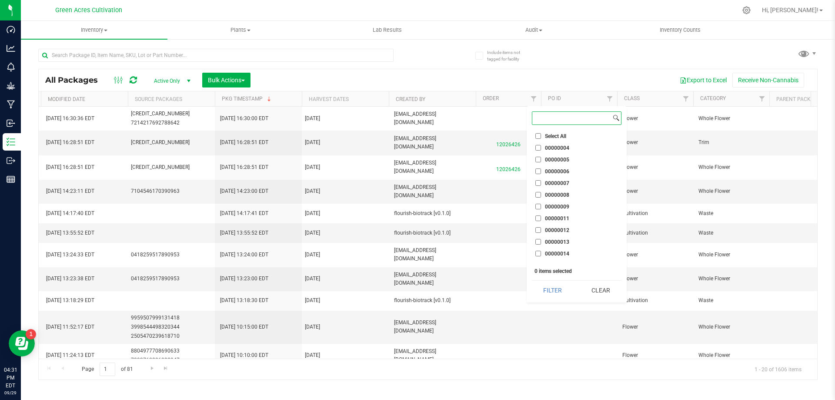
click at [545, 117] on input at bounding box center [571, 118] width 79 height 13
paste input "GA-250915-DDA-T-25-FA"
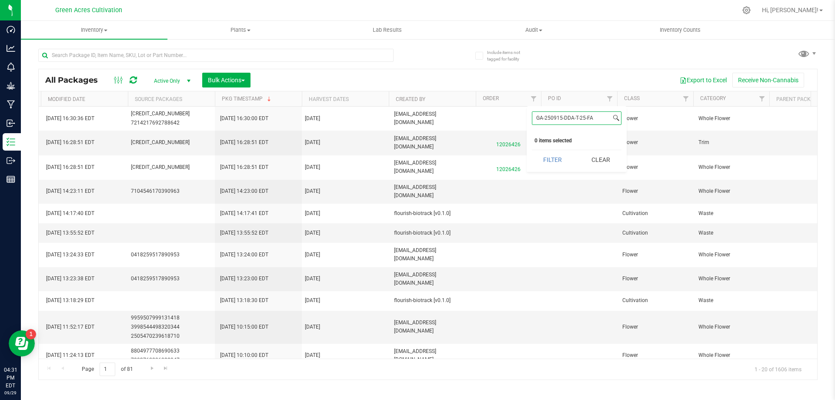
click at [564, 121] on input "GA-250915-DDA-T-25-FA" at bounding box center [571, 118] width 79 height 13
type input "GA-250915-DDA-T-25-FA"
drag, startPoint x: 522, startPoint y: 144, endPoint x: 495, endPoint y: 144, distance: 26.1
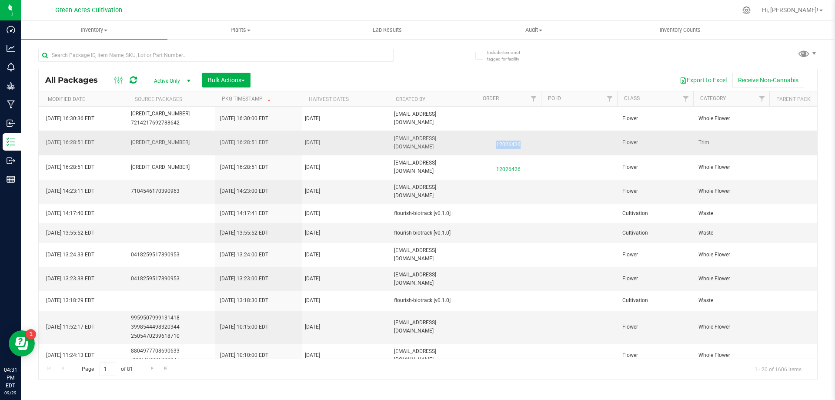
click at [495, 144] on span "12026426" at bounding box center [508, 142] width 55 height 13
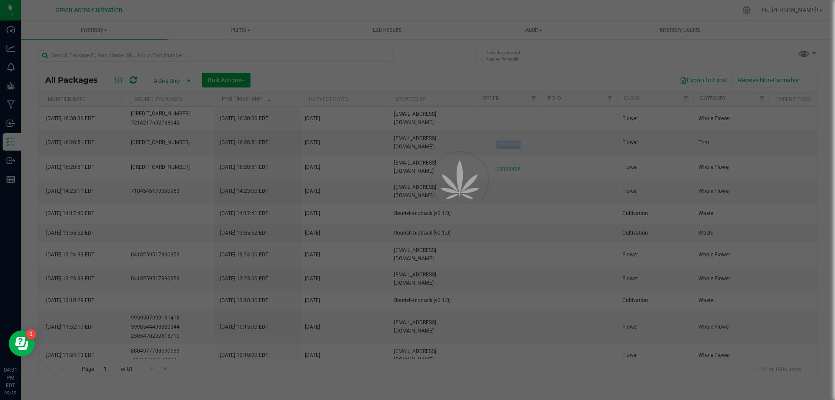
copy span "12026426"
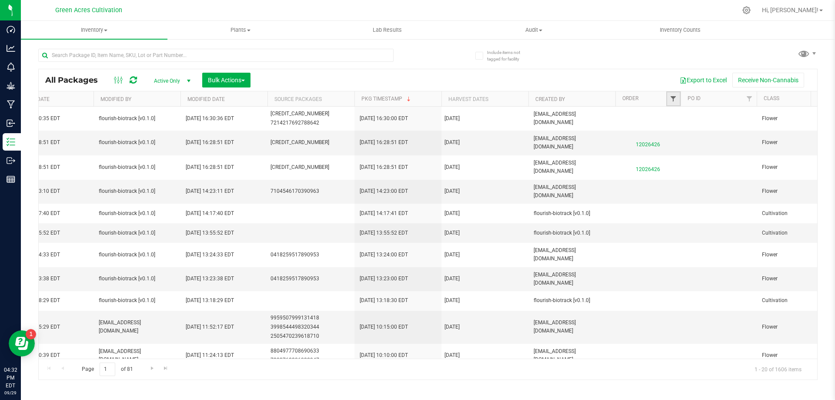
click at [675, 97] on span "Filter" at bounding box center [673, 98] width 7 height 7
click at [683, 120] on input at bounding box center [711, 118] width 79 height 13
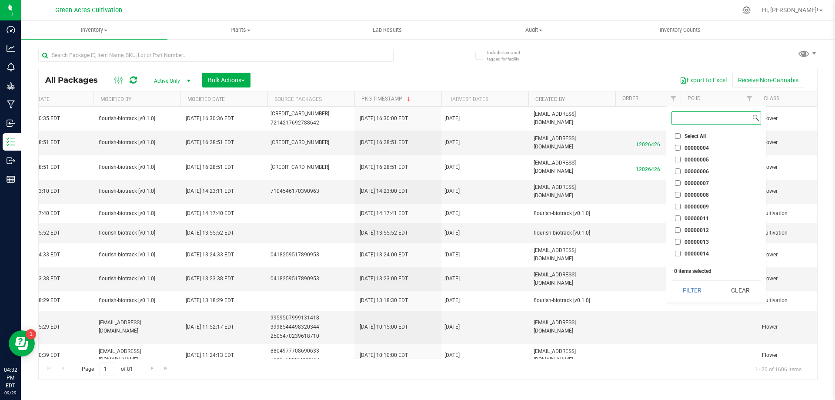
click at [683, 120] on input at bounding box center [711, 118] width 79 height 13
paste input "12026426"
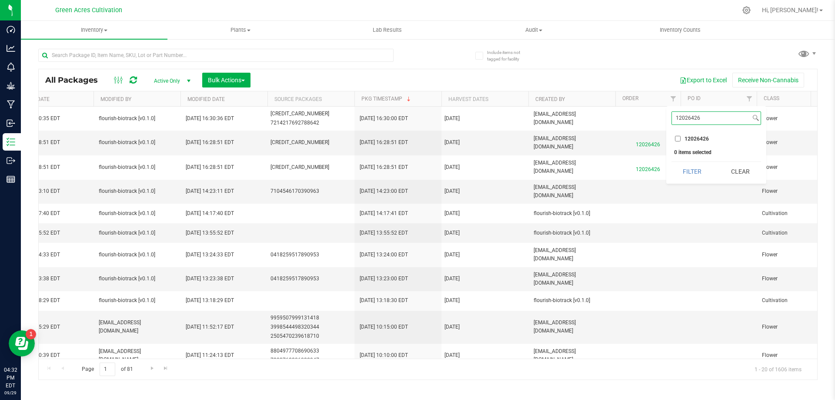
type input "12026426"
click at [683, 135] on li "12026426" at bounding box center [717, 138] width 90 height 9
click at [681, 138] on label "12026426" at bounding box center [692, 139] width 34 height 6
click at [681, 138] on input "12026426" at bounding box center [678, 139] width 6 height 6
checkbox input "true"
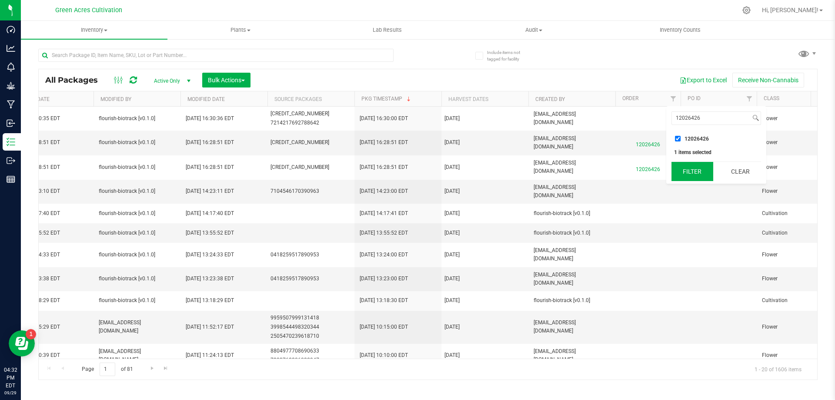
click at [690, 174] on button "Filter" at bounding box center [693, 171] width 42 height 19
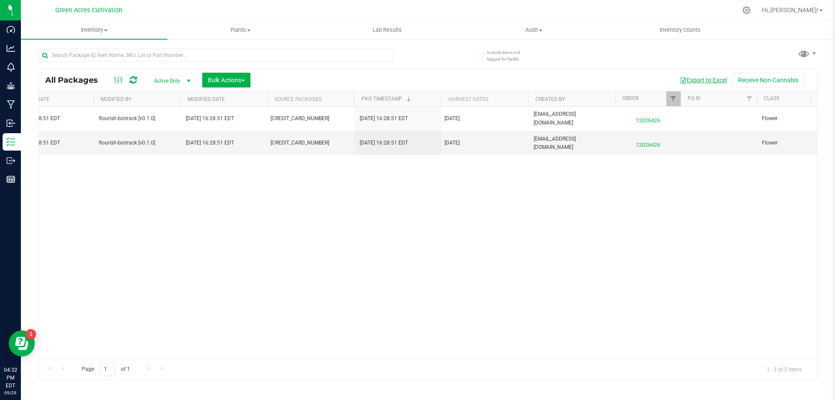
click at [699, 75] on button "Export to Excel" at bounding box center [703, 80] width 58 height 15
